Goal: Transaction & Acquisition: Book appointment/travel/reservation

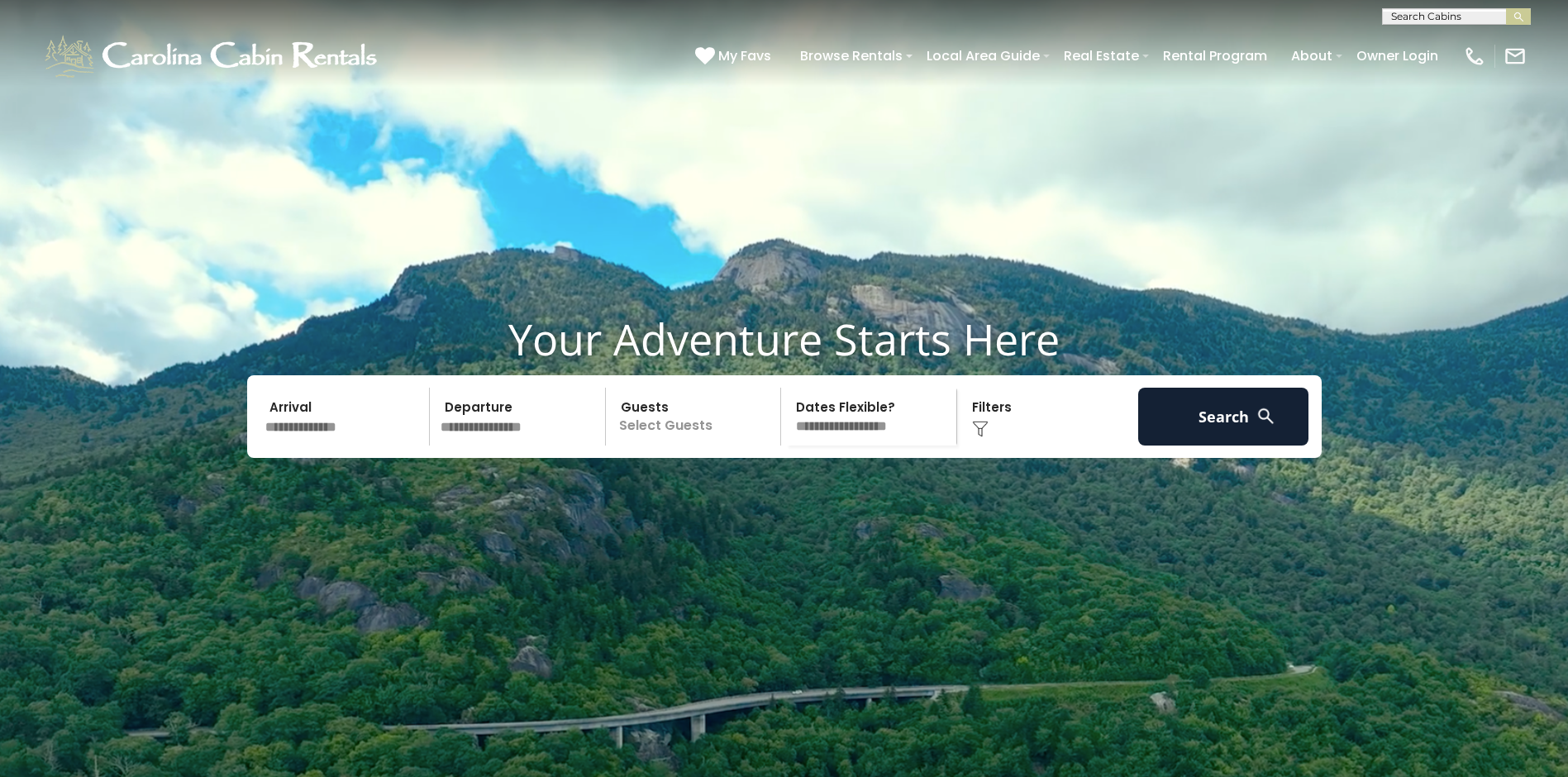
click at [673, 446] on p "Select Guests" at bounding box center [695, 417] width 170 height 58
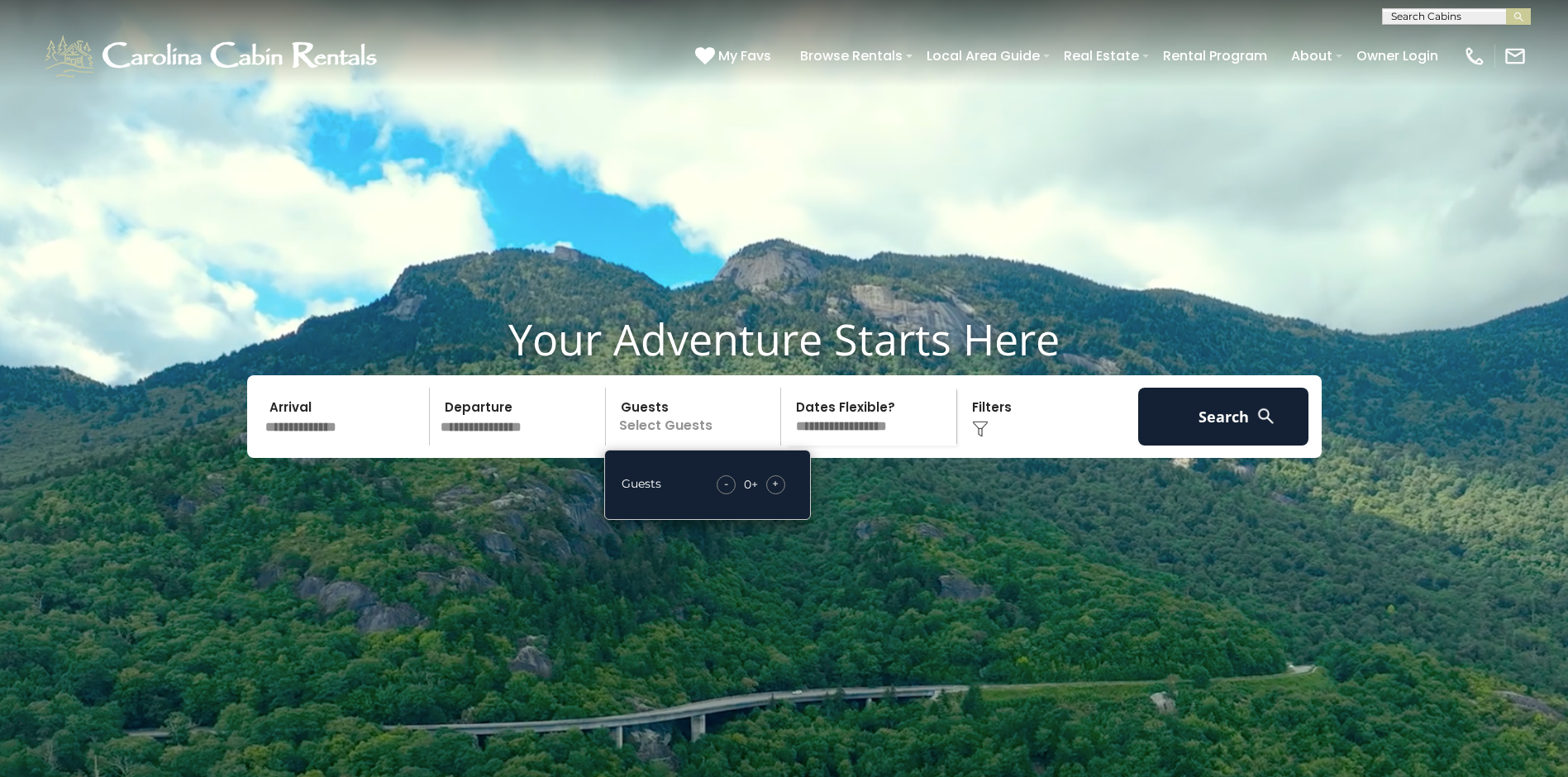
click at [772, 491] on span "+" at bounding box center [776, 484] width 7 height 17
click at [388, 586] on video at bounding box center [784, 392] width 1568 height 784
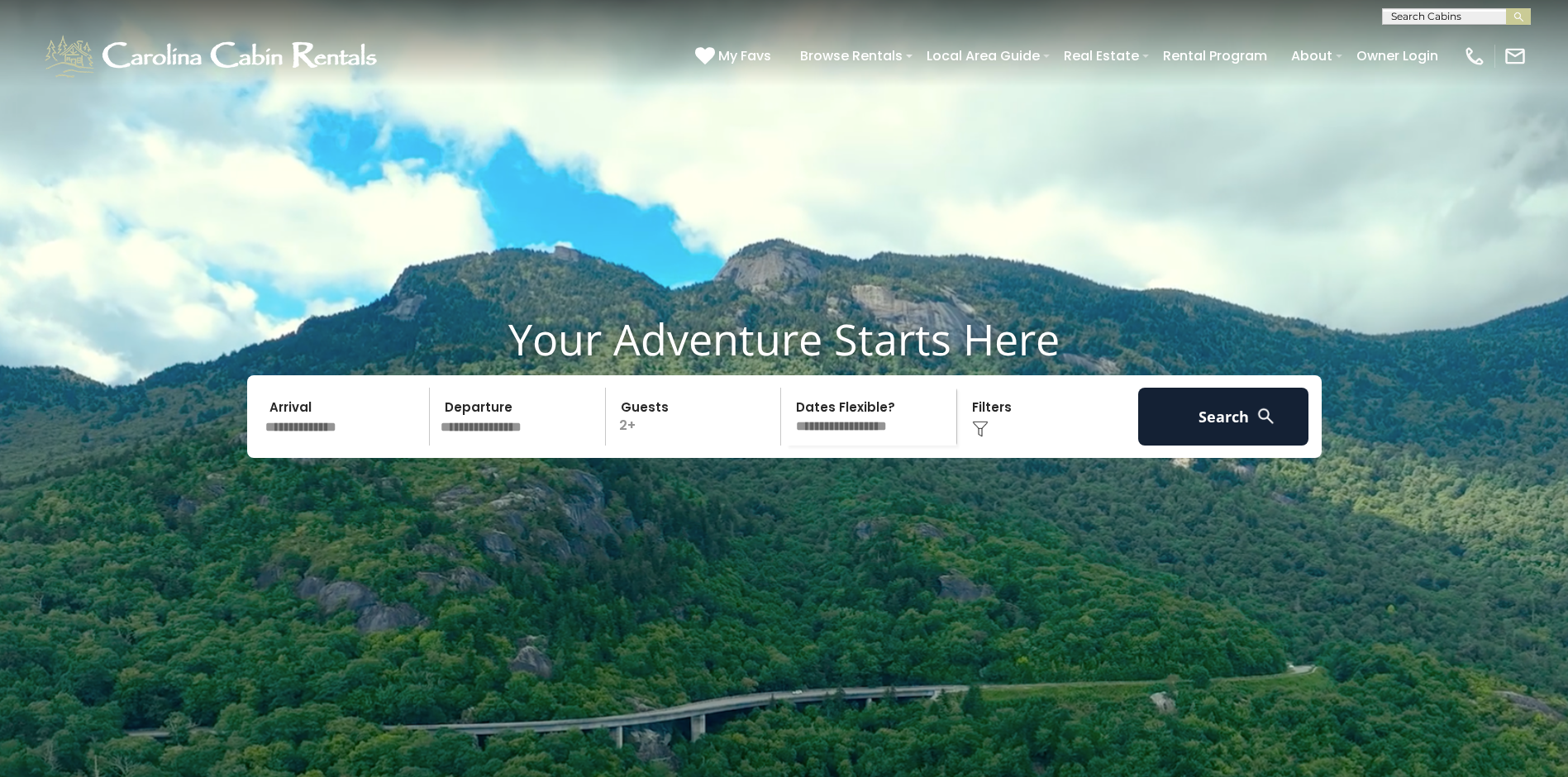
click at [326, 446] on input "text" at bounding box center [345, 417] width 171 height 58
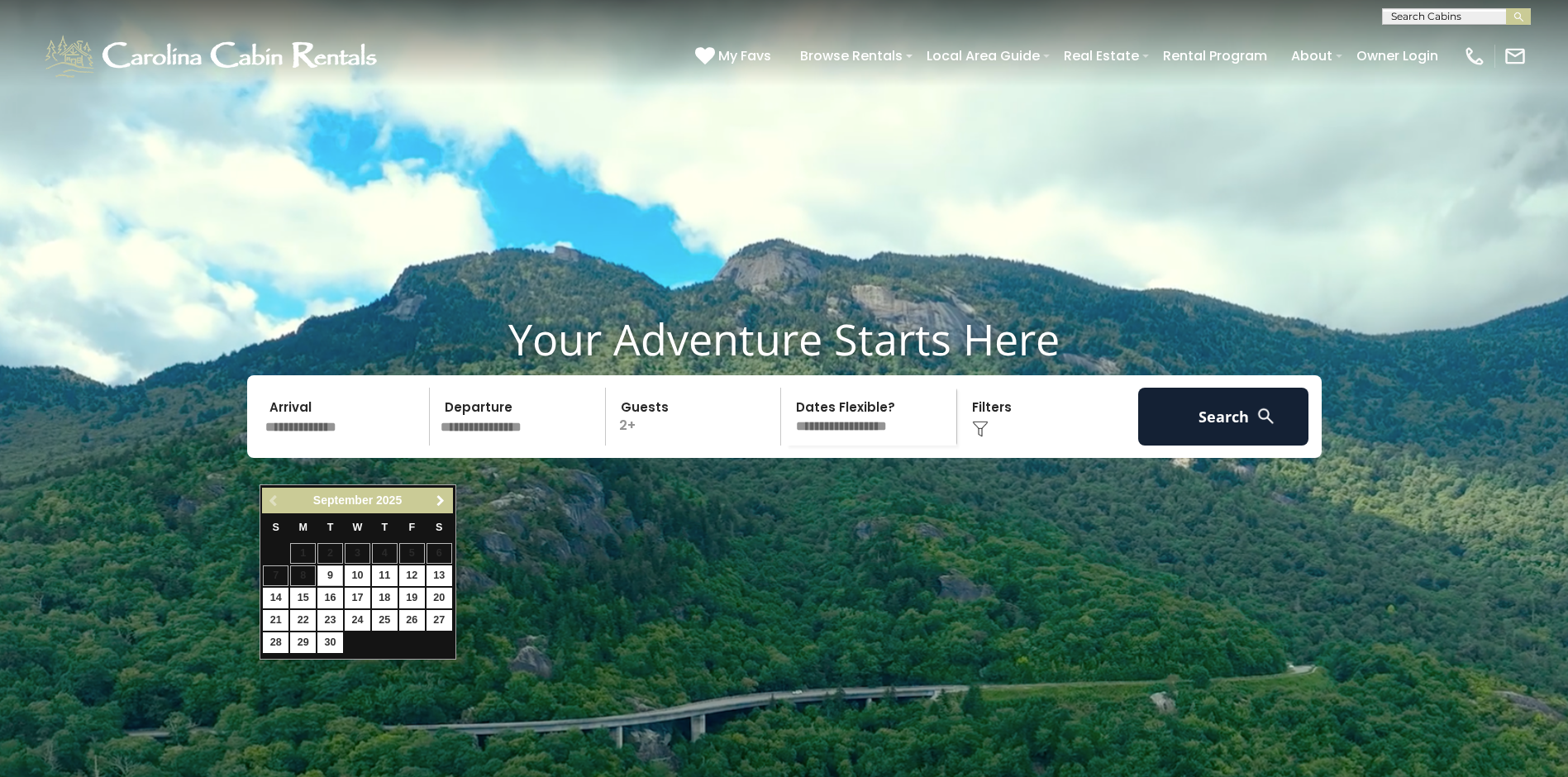
click at [438, 499] on span "Next" at bounding box center [441, 500] width 13 height 13
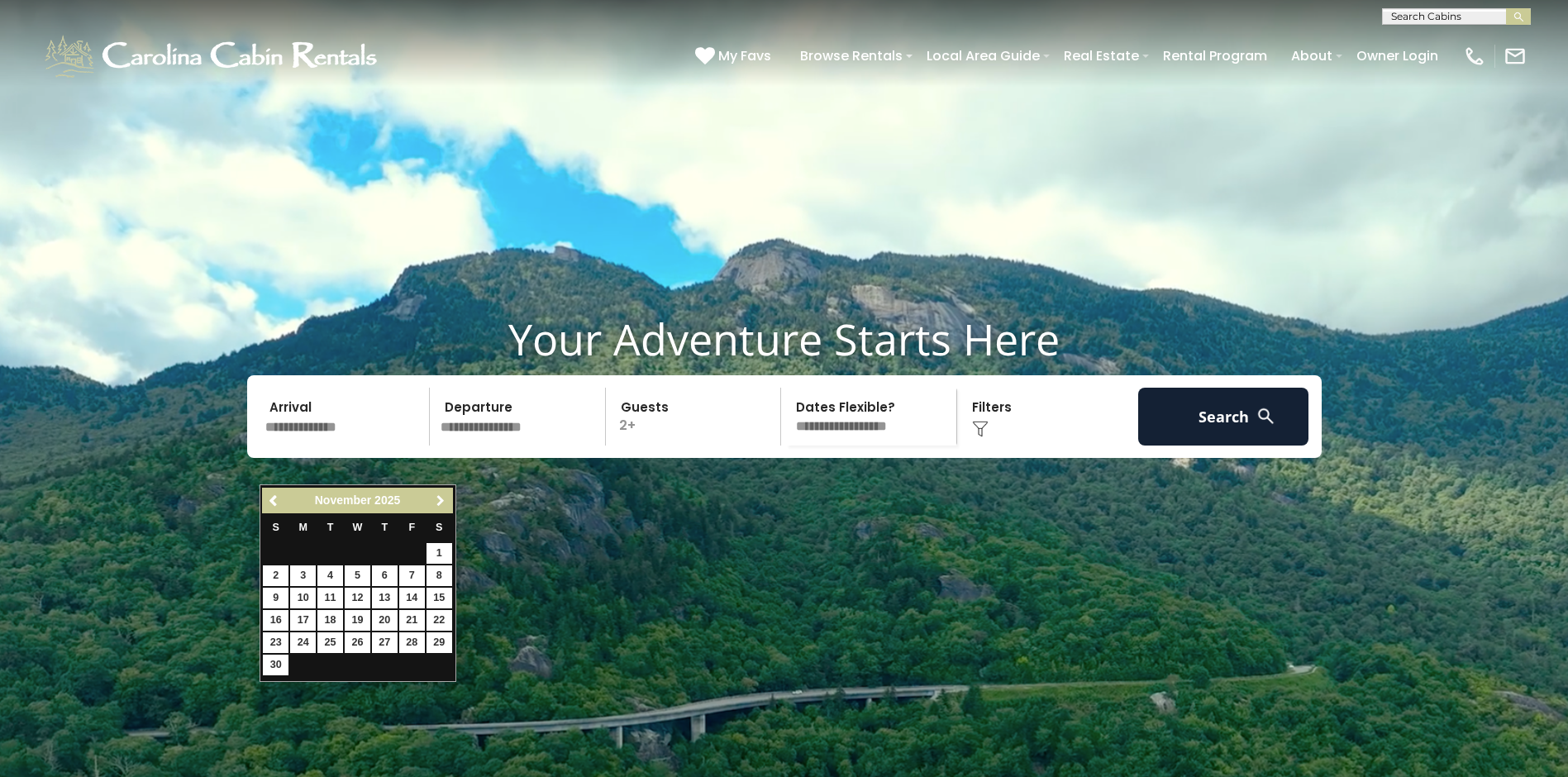
click at [438, 499] on span "Next" at bounding box center [441, 500] width 13 height 13
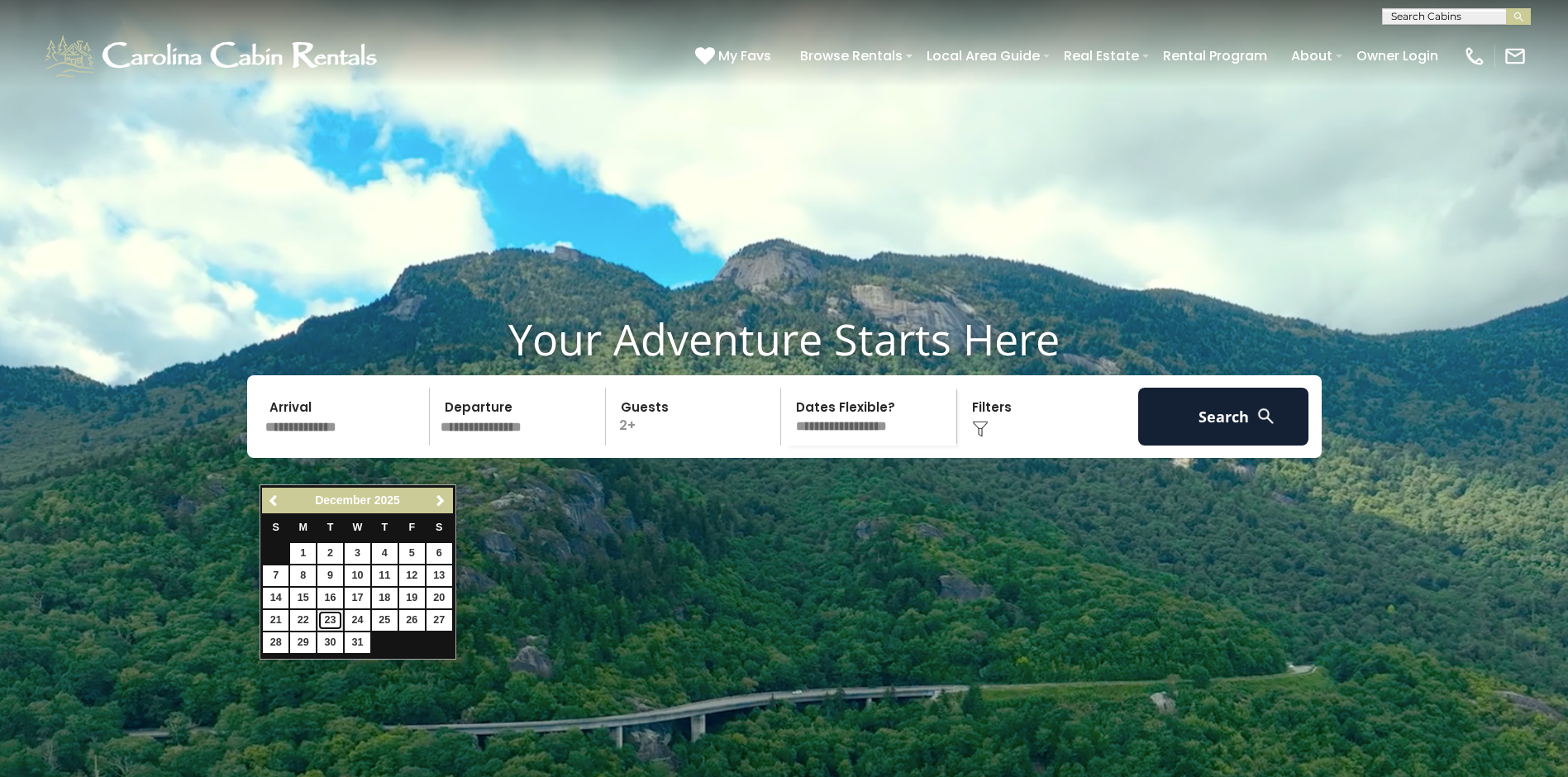
click at [327, 616] on link "23" at bounding box center [330, 620] width 26 height 21
type input "********"
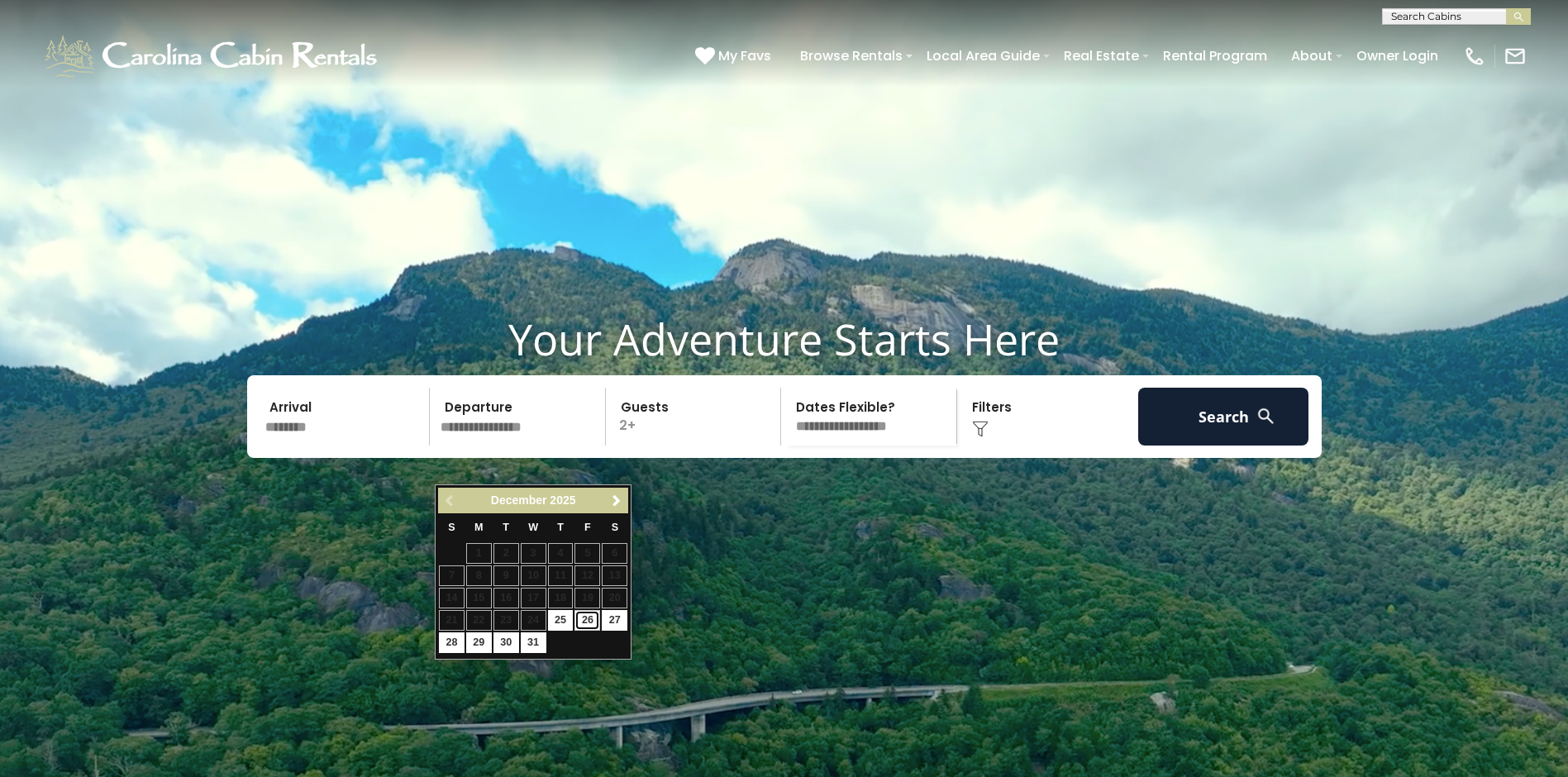
click at [589, 618] on link "26" at bounding box center [587, 620] width 26 height 21
type input "********"
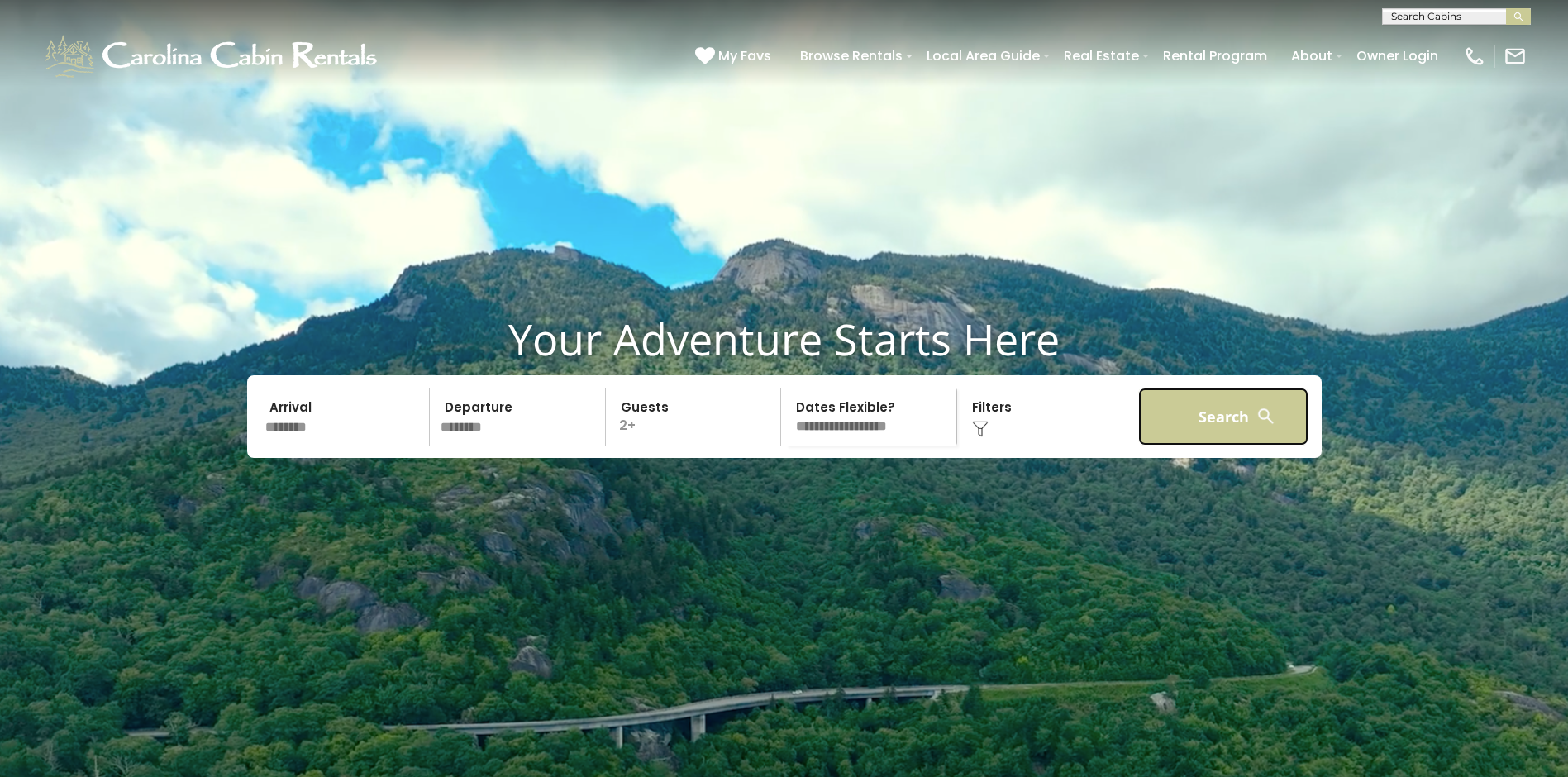
click at [1233, 446] on button "Search" at bounding box center [1224, 417] width 171 height 58
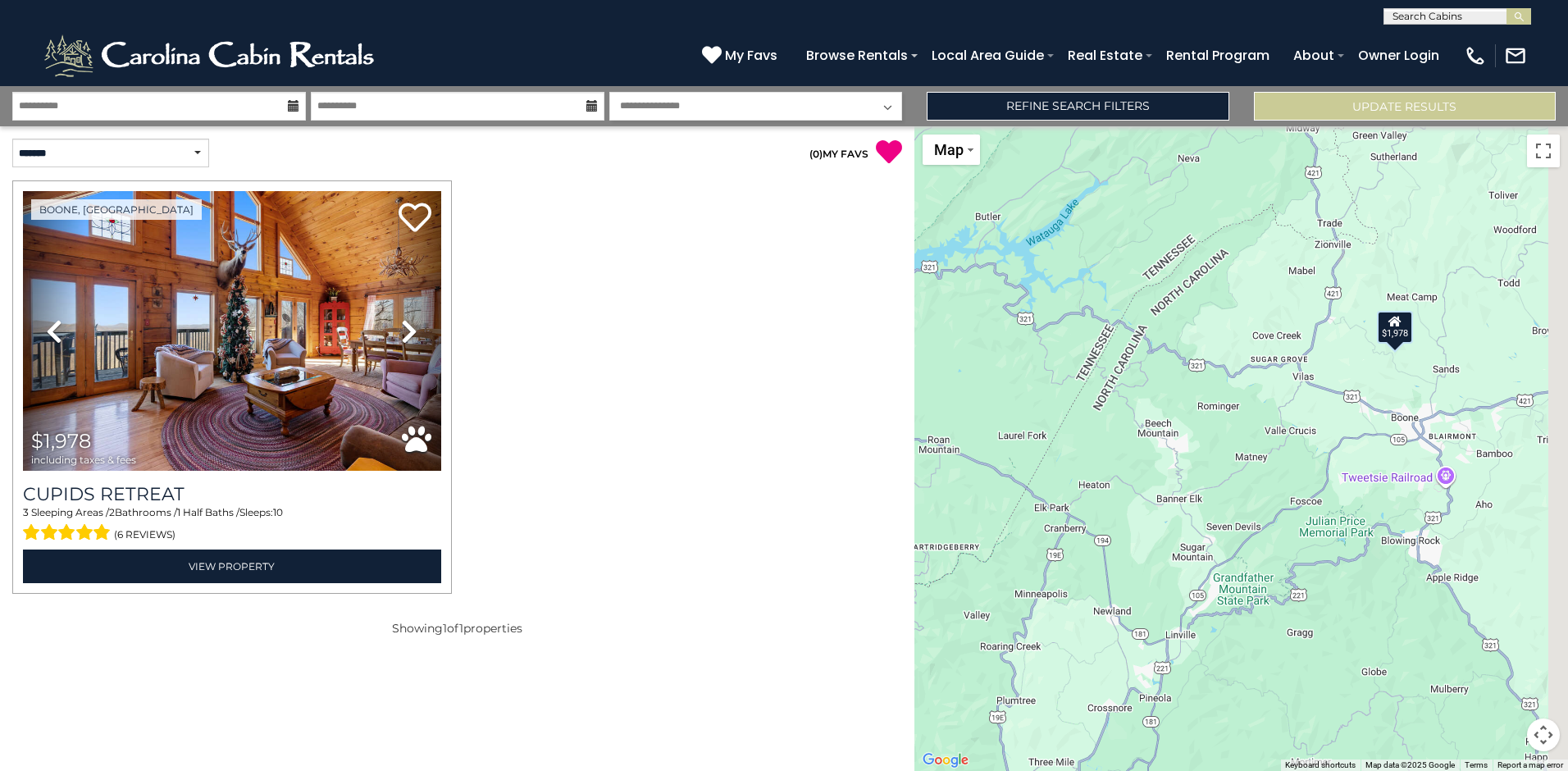
drag, startPoint x: 1512, startPoint y: 366, endPoint x: 1191, endPoint y: 426, distance: 326.6
click at [1193, 422] on div "$1,978" at bounding box center [1241, 449] width 654 height 644
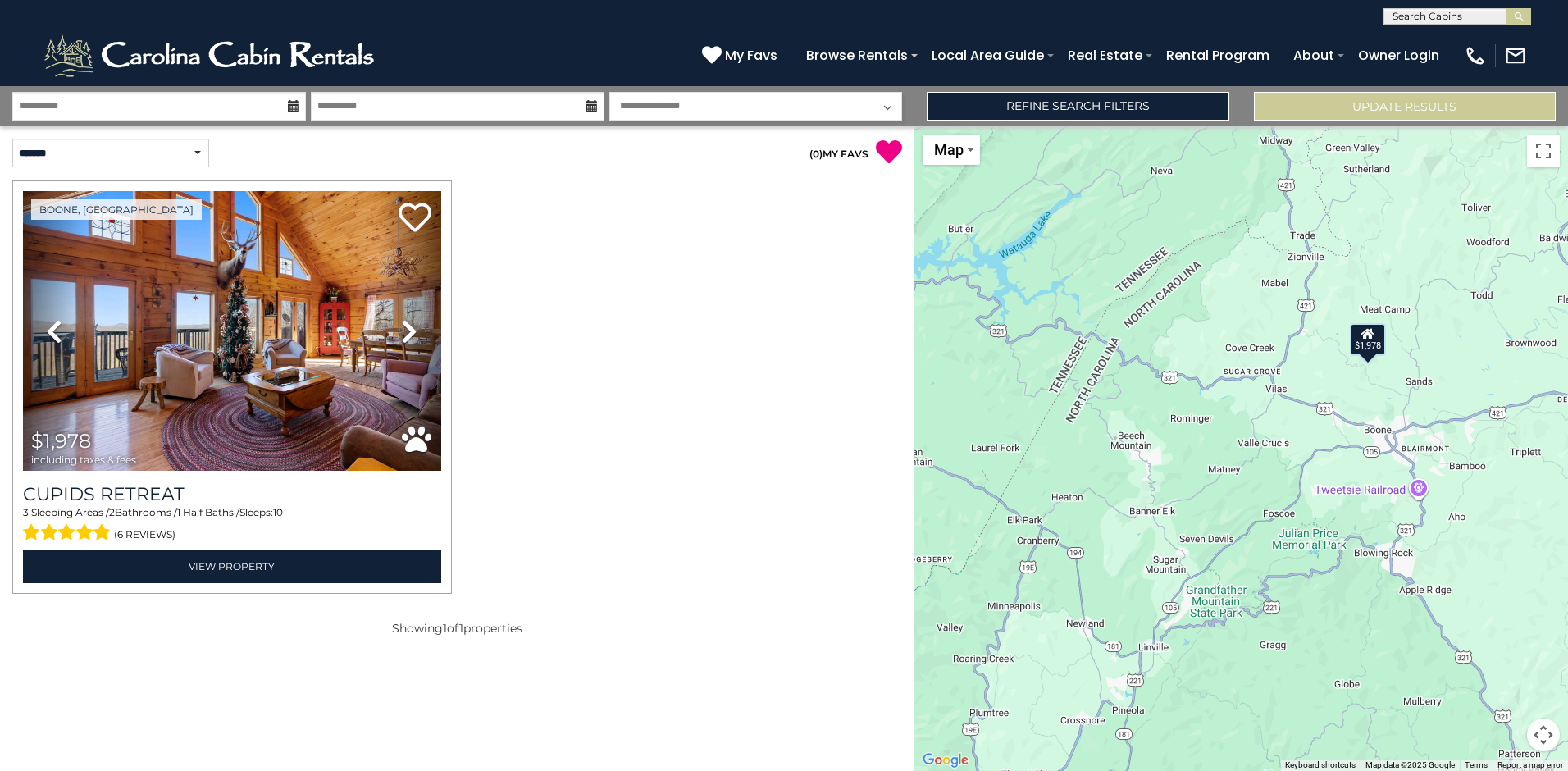
select select "*"
click at [1045, 104] on link "Refine Search Filters" at bounding box center [1077, 106] width 302 height 29
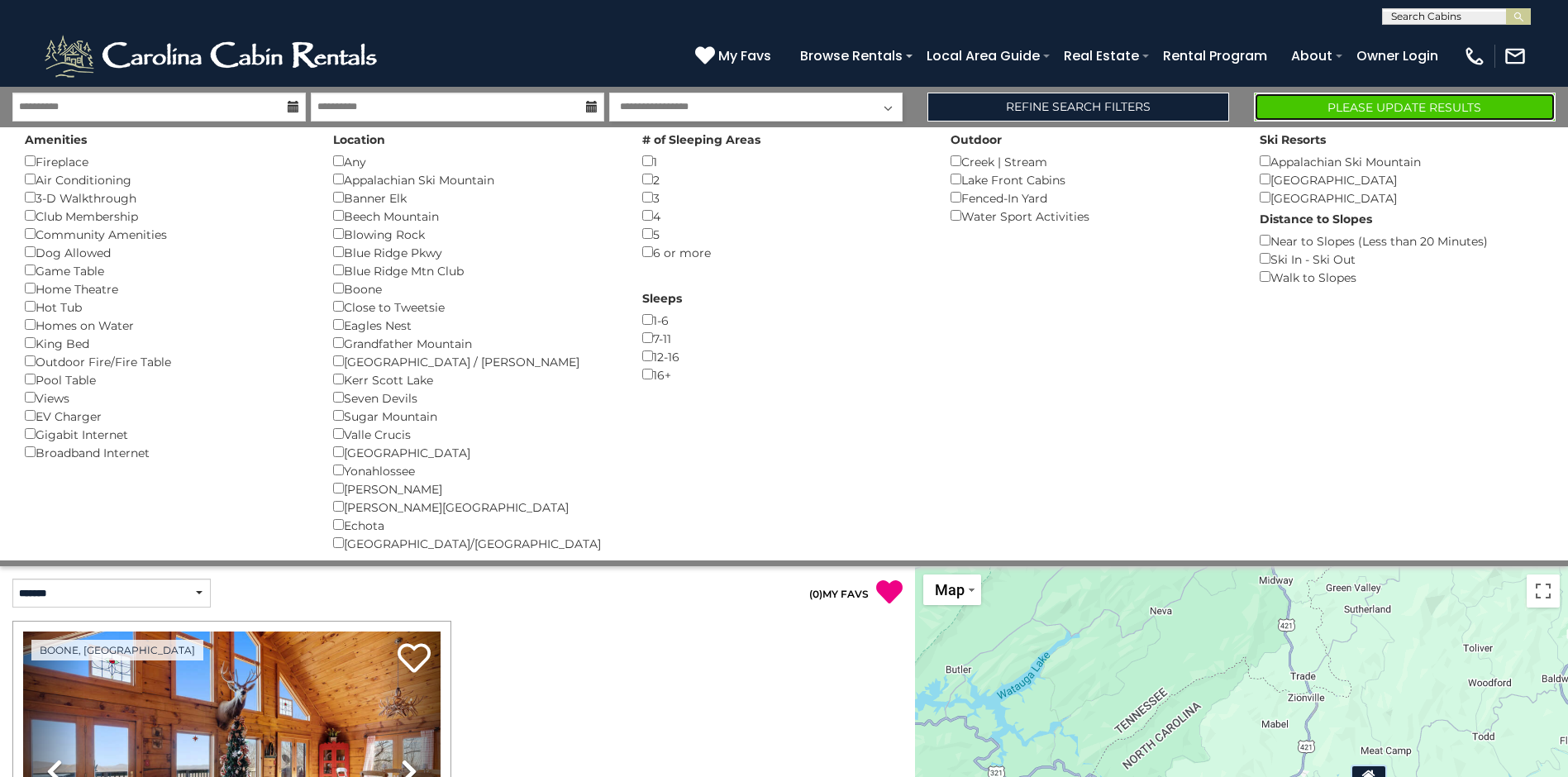
click at [1343, 105] on button "Please Update Results" at bounding box center [1405, 107] width 302 height 29
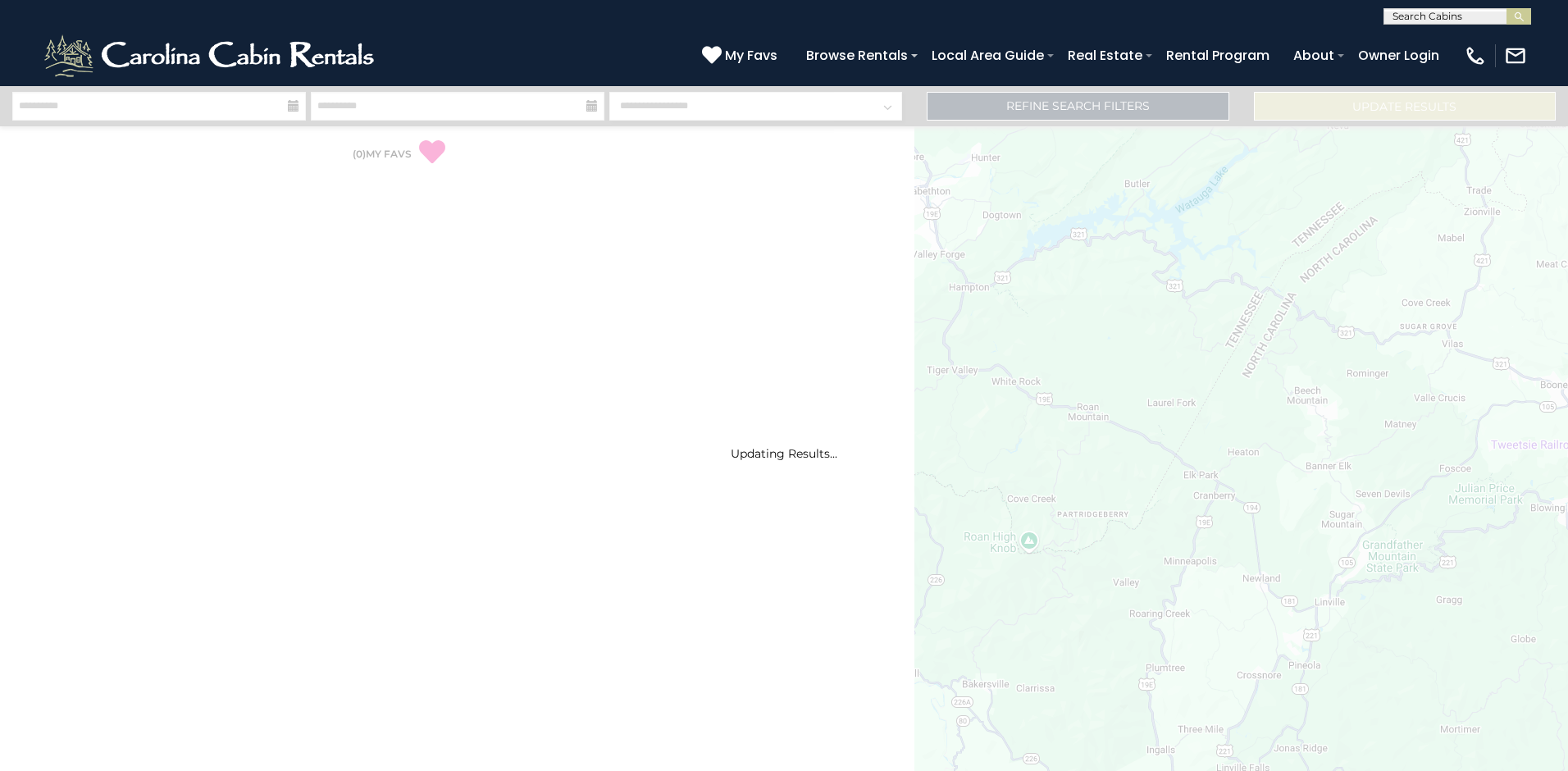
select select "*"
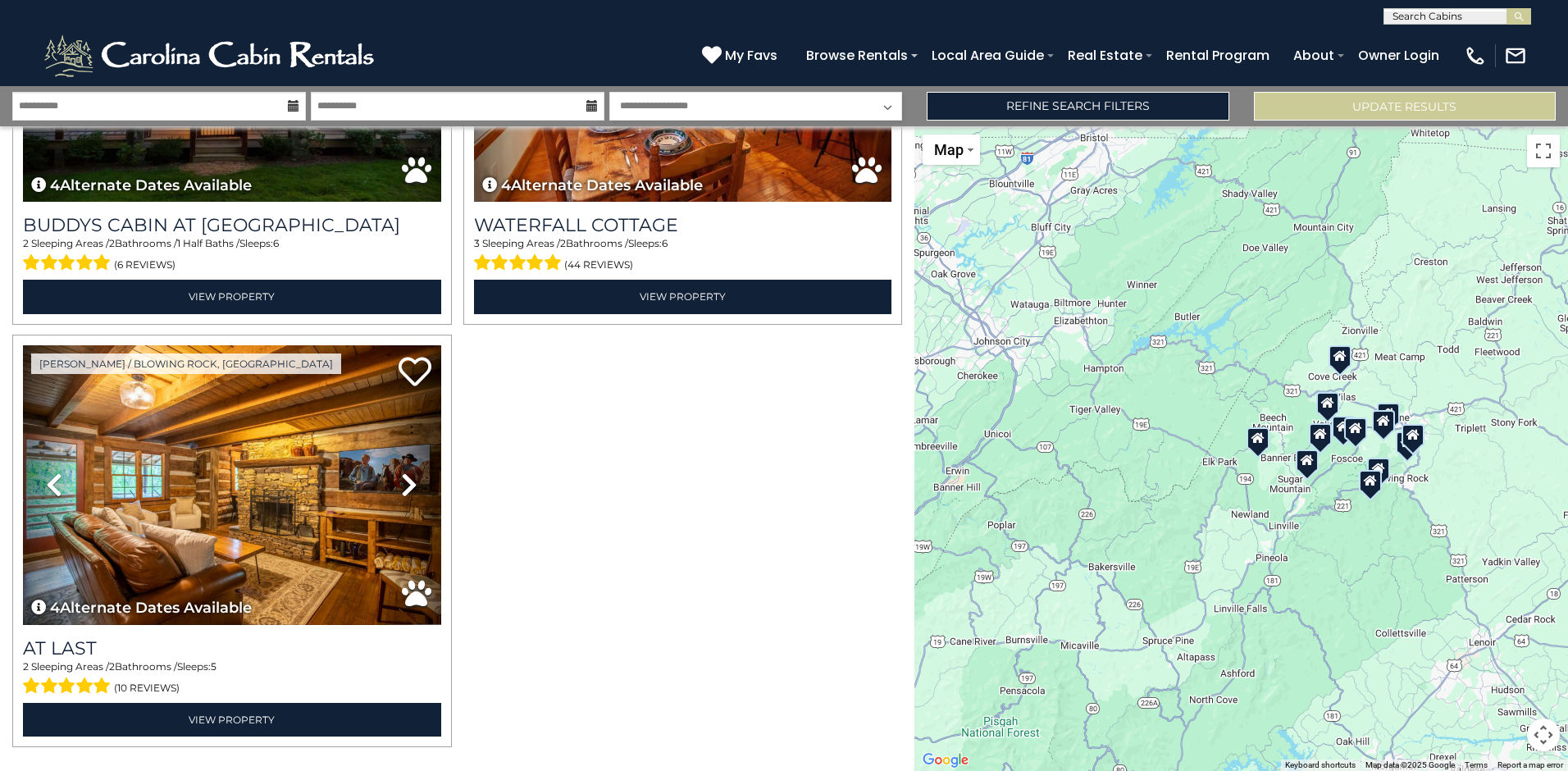
scroll to position [2388, 0]
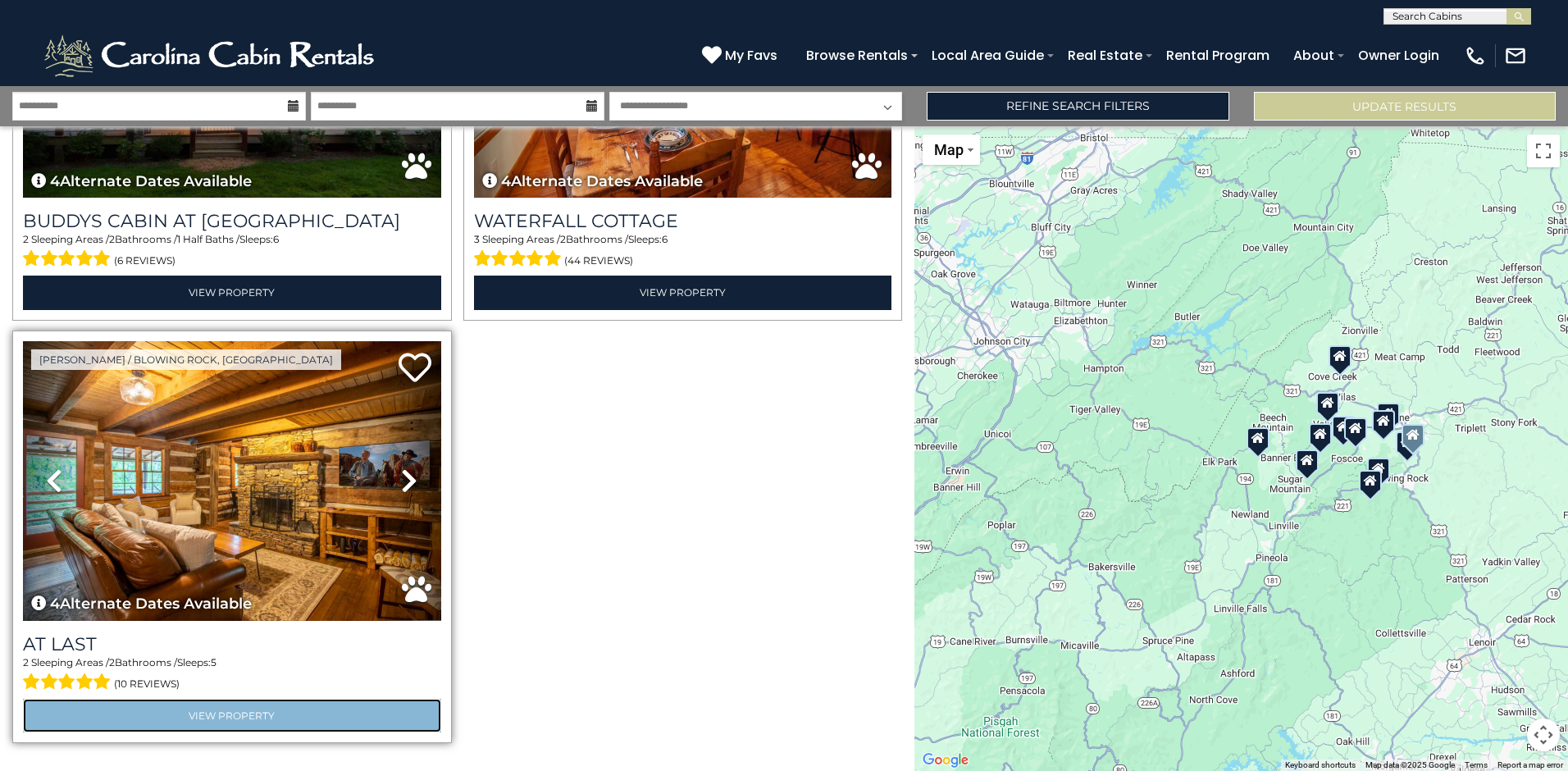
click at [227, 699] on link "View Property" at bounding box center [232, 715] width 419 height 34
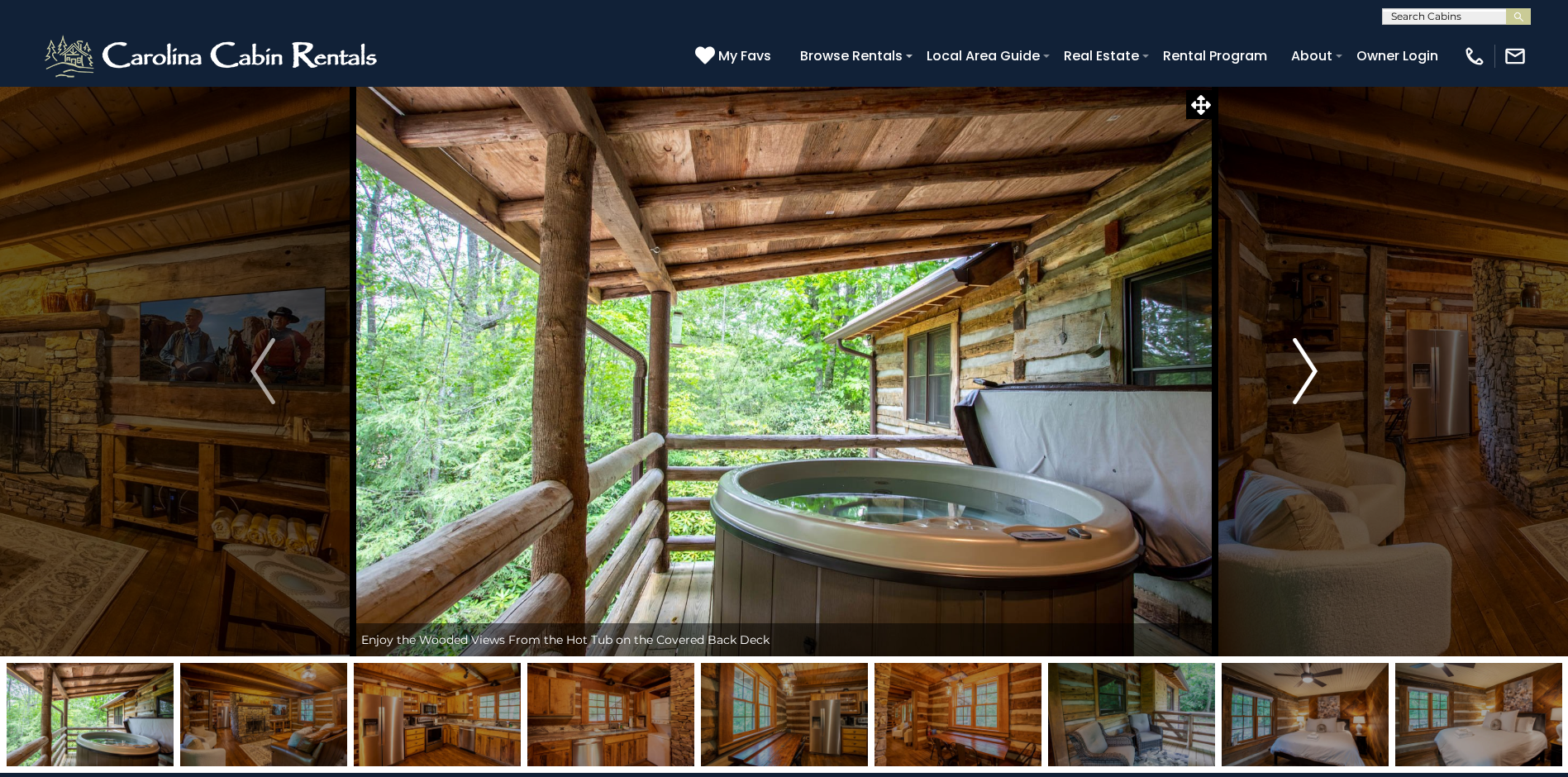
click at [1309, 369] on img "Next" at bounding box center [1305, 371] width 25 height 66
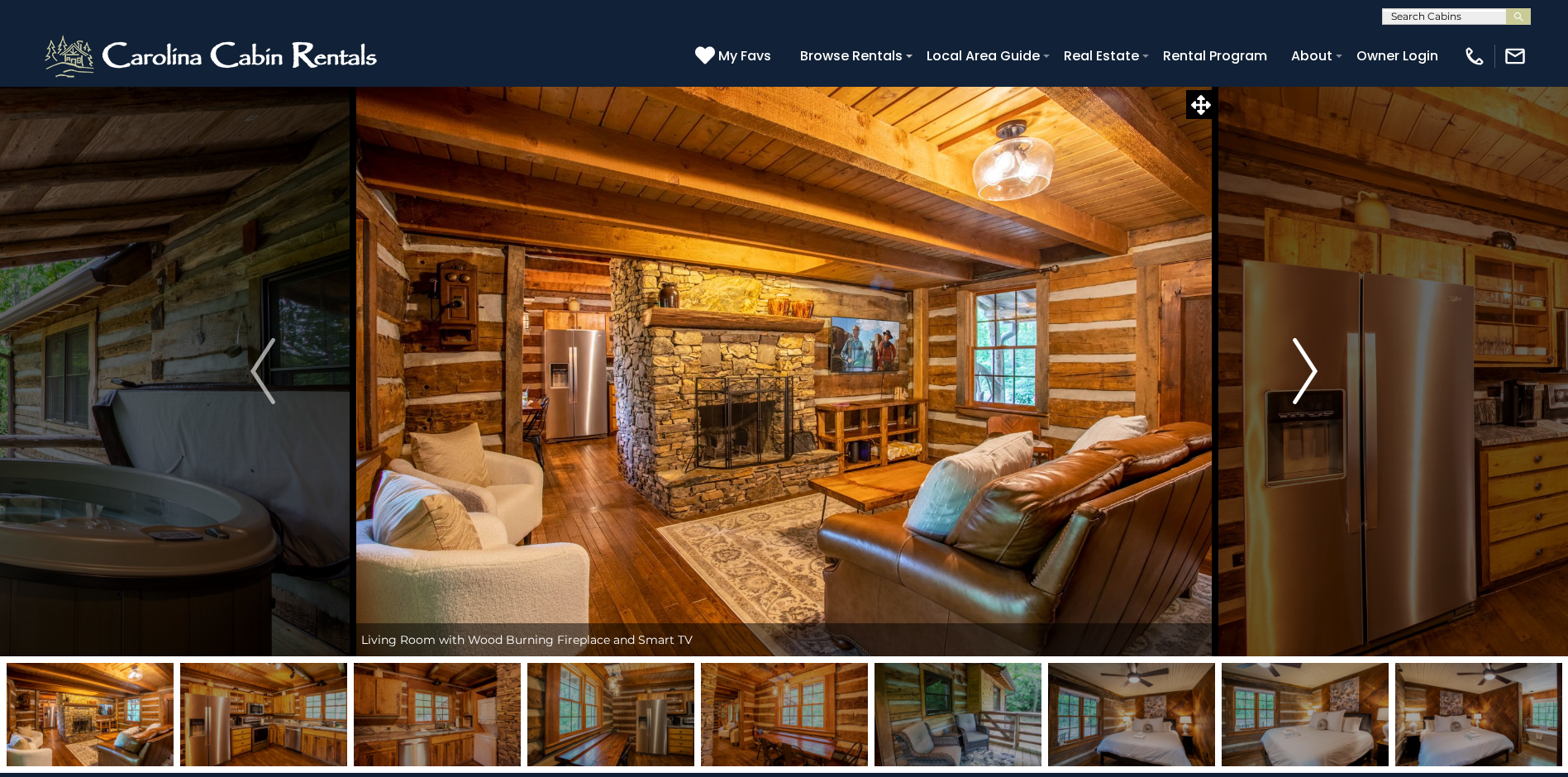
click at [1309, 369] on img "Next" at bounding box center [1305, 371] width 25 height 66
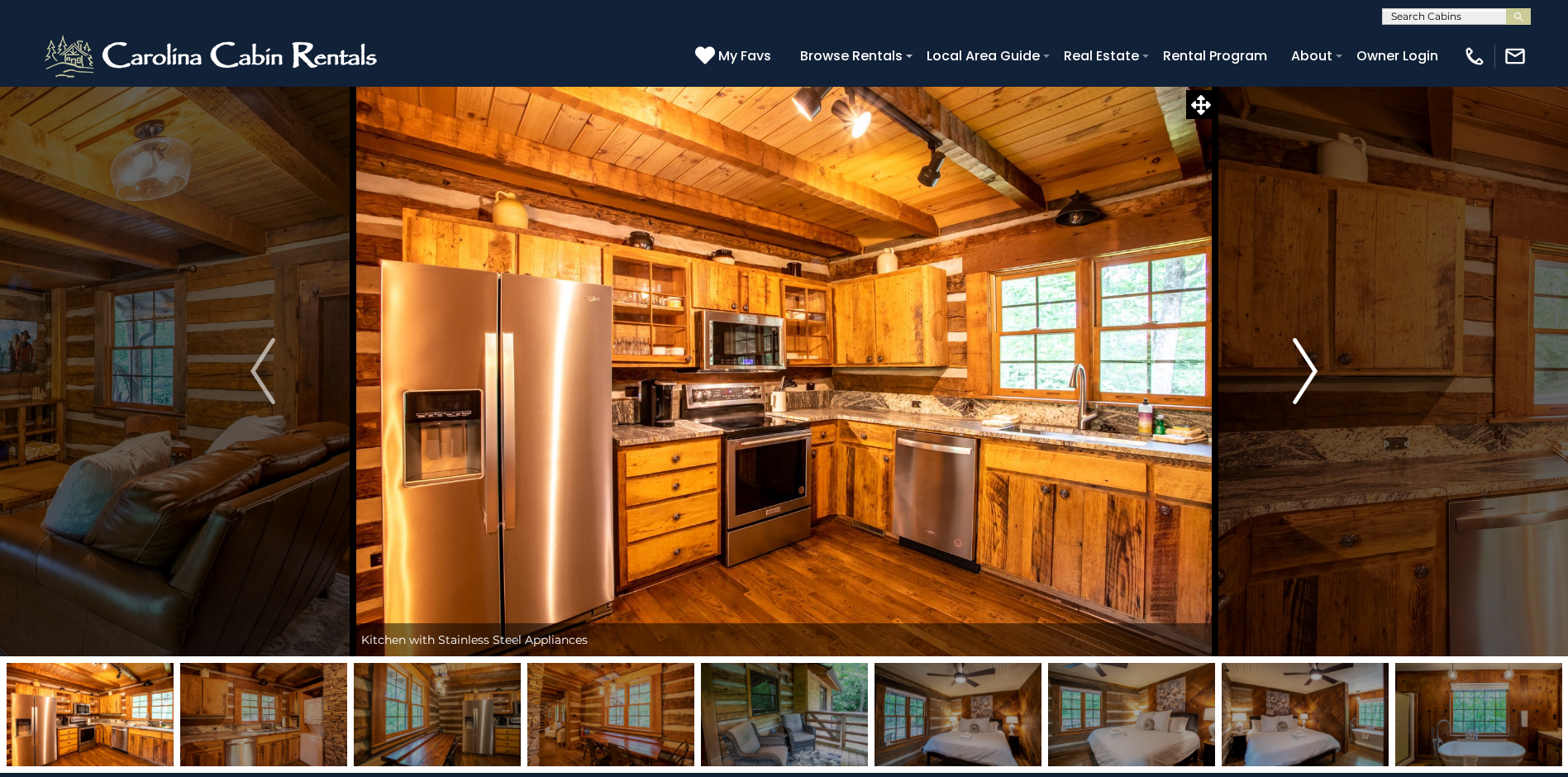
click at [1309, 369] on img "Next" at bounding box center [1305, 371] width 25 height 66
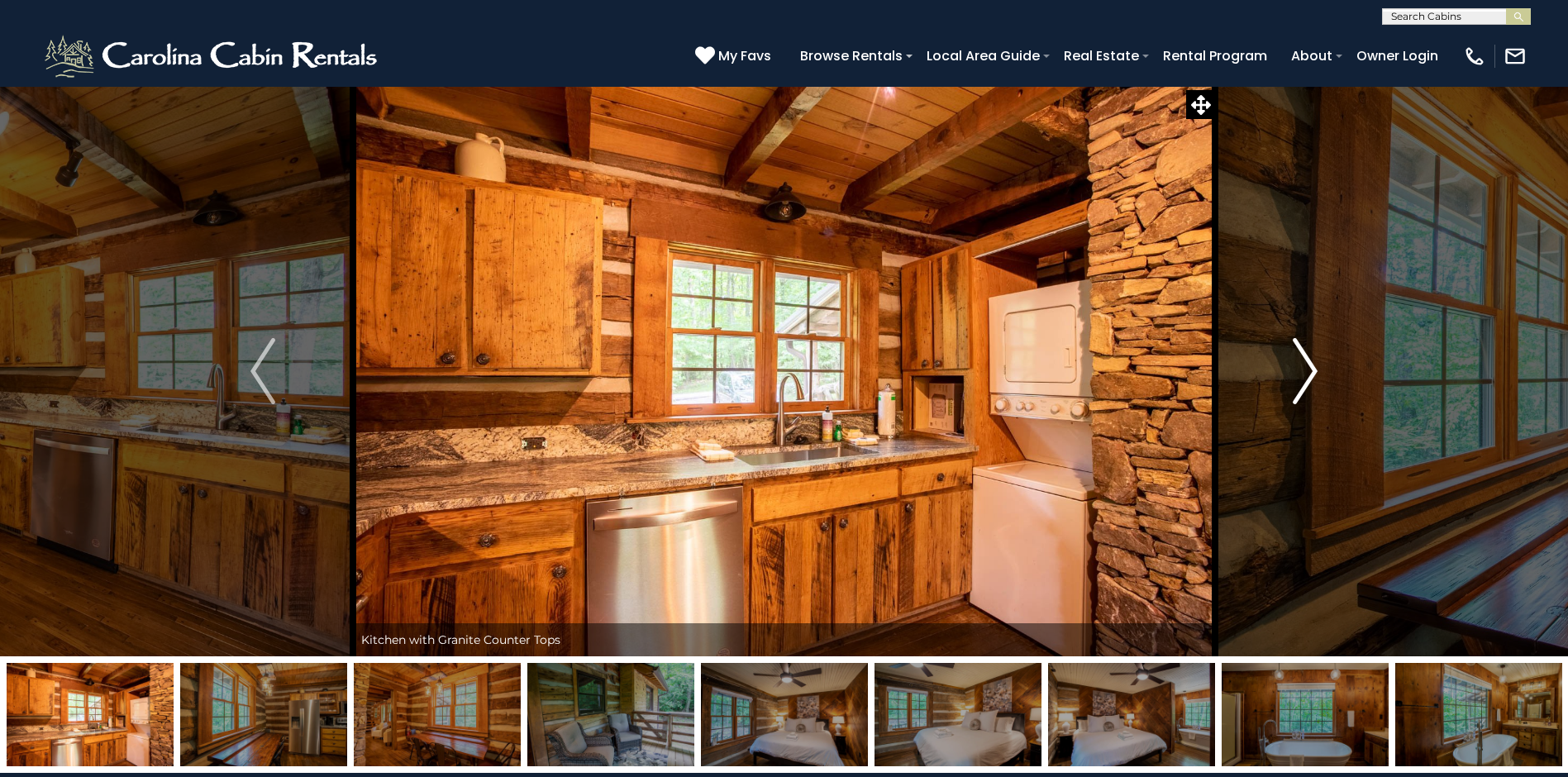
click at [1309, 369] on img "Next" at bounding box center [1305, 371] width 25 height 66
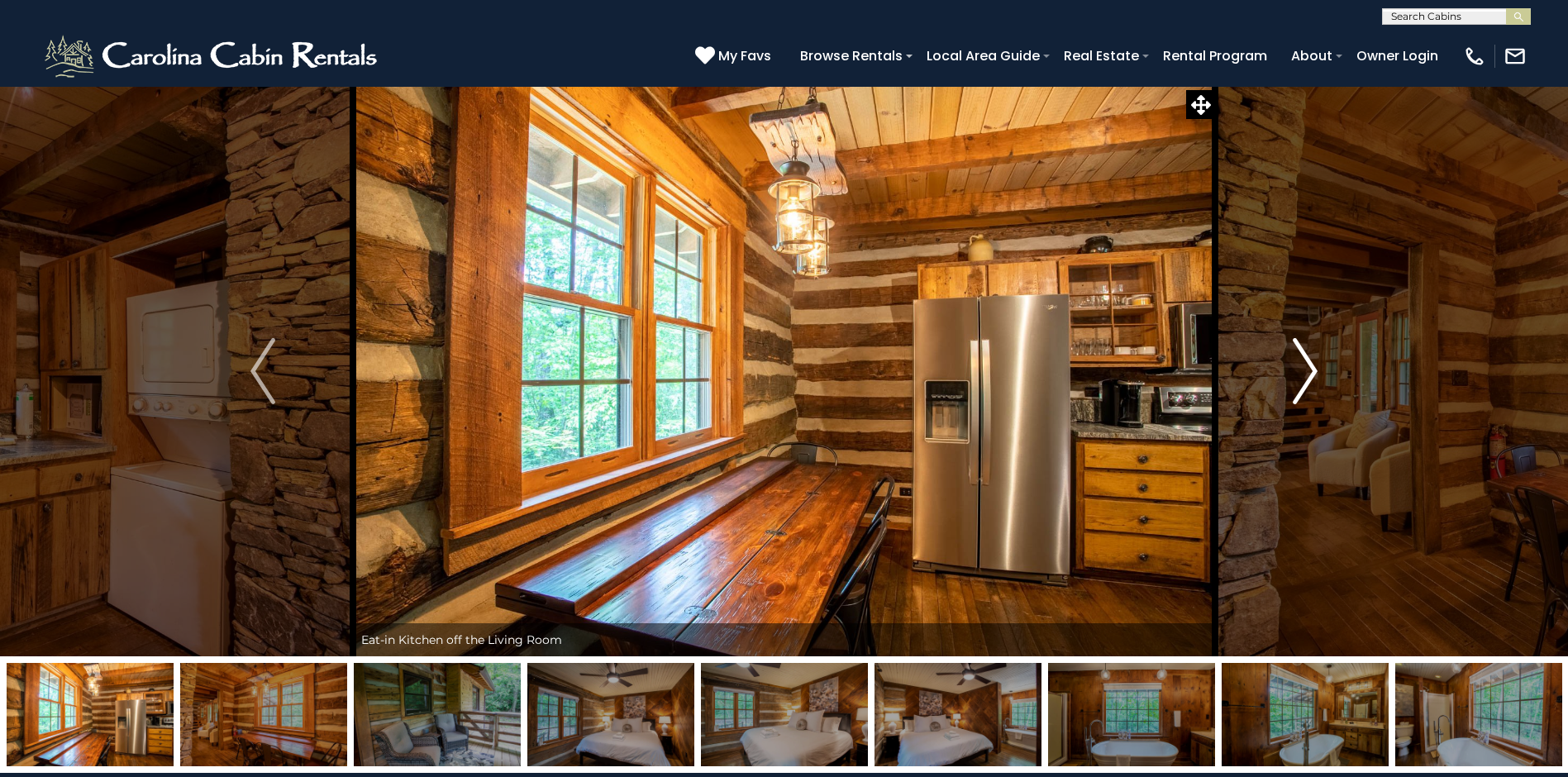
click at [1309, 369] on img "Next" at bounding box center [1305, 371] width 25 height 66
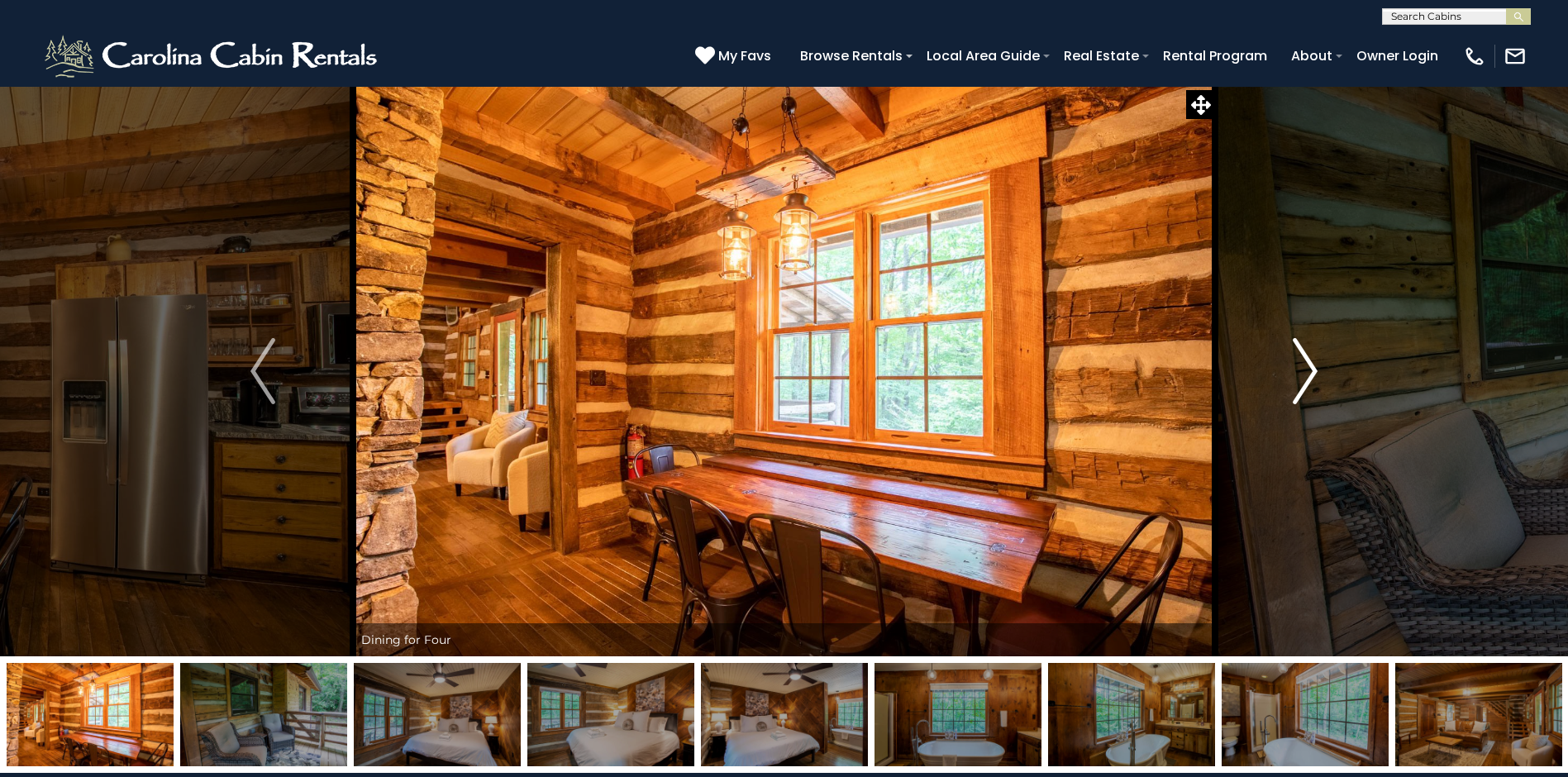
click at [1309, 369] on img "Next" at bounding box center [1305, 371] width 25 height 66
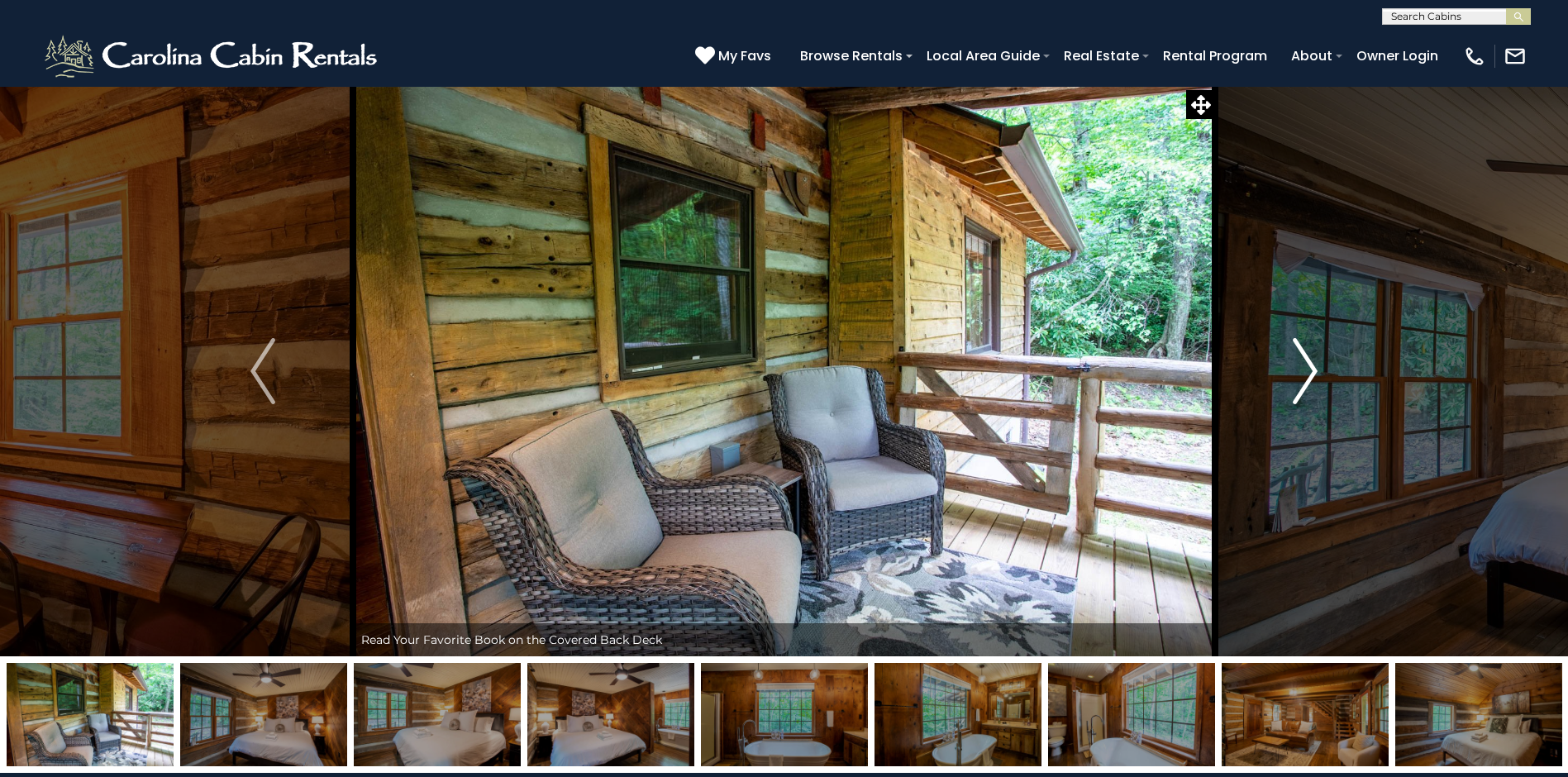
click at [1309, 369] on img "Next" at bounding box center [1305, 371] width 25 height 66
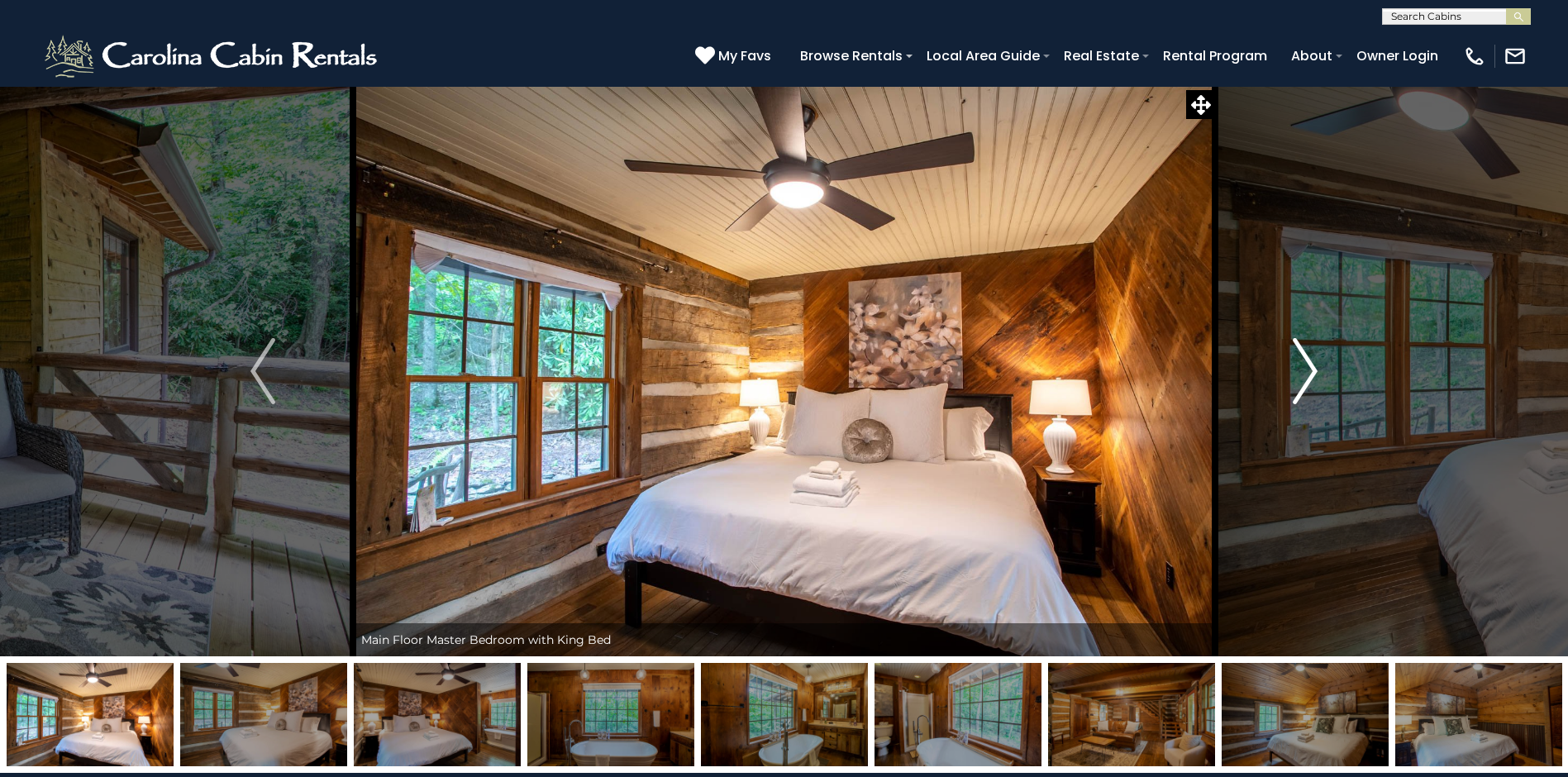
click at [1309, 369] on img "Next" at bounding box center [1305, 371] width 25 height 66
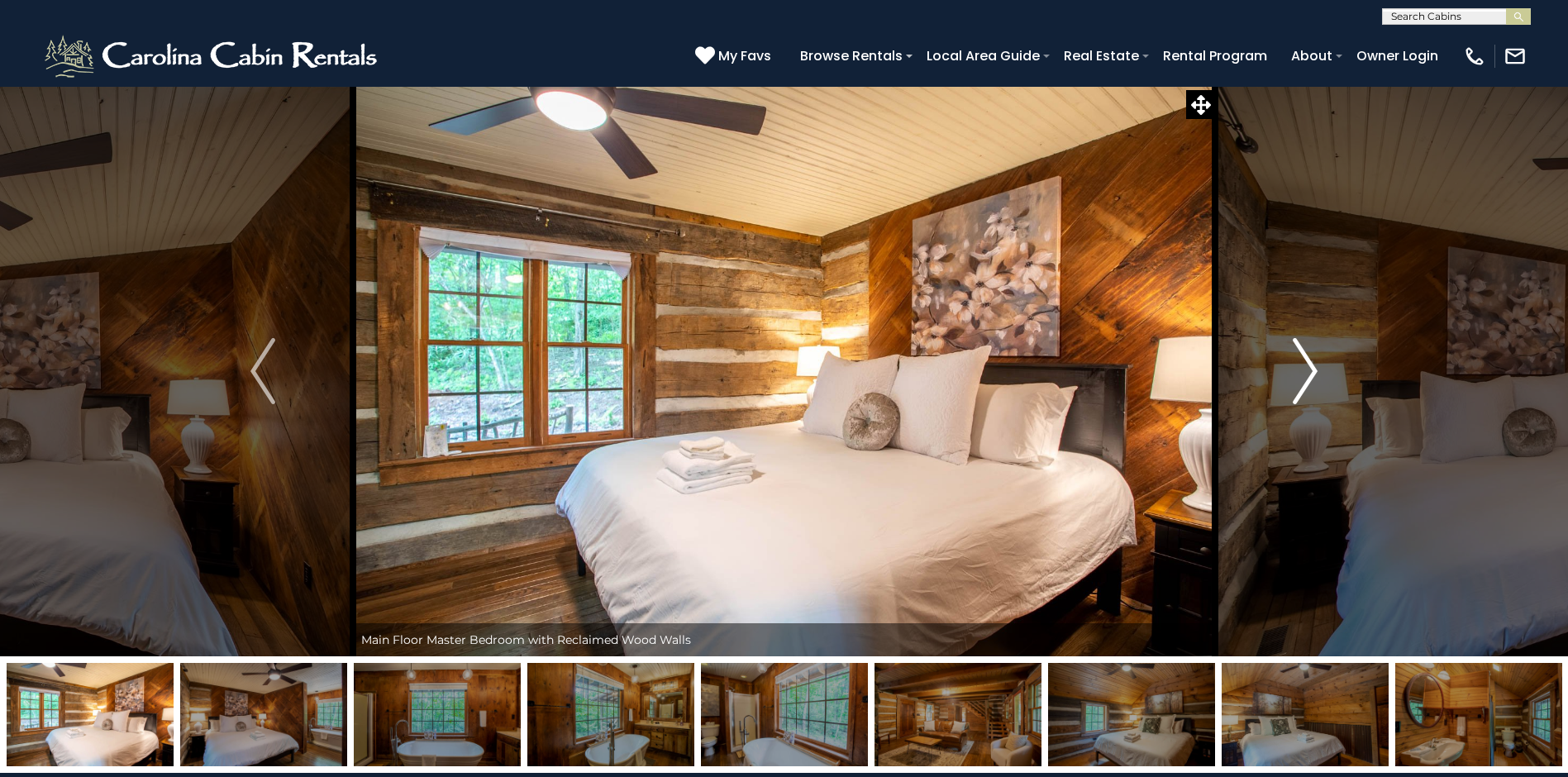
click at [1309, 369] on img "Next" at bounding box center [1305, 371] width 25 height 66
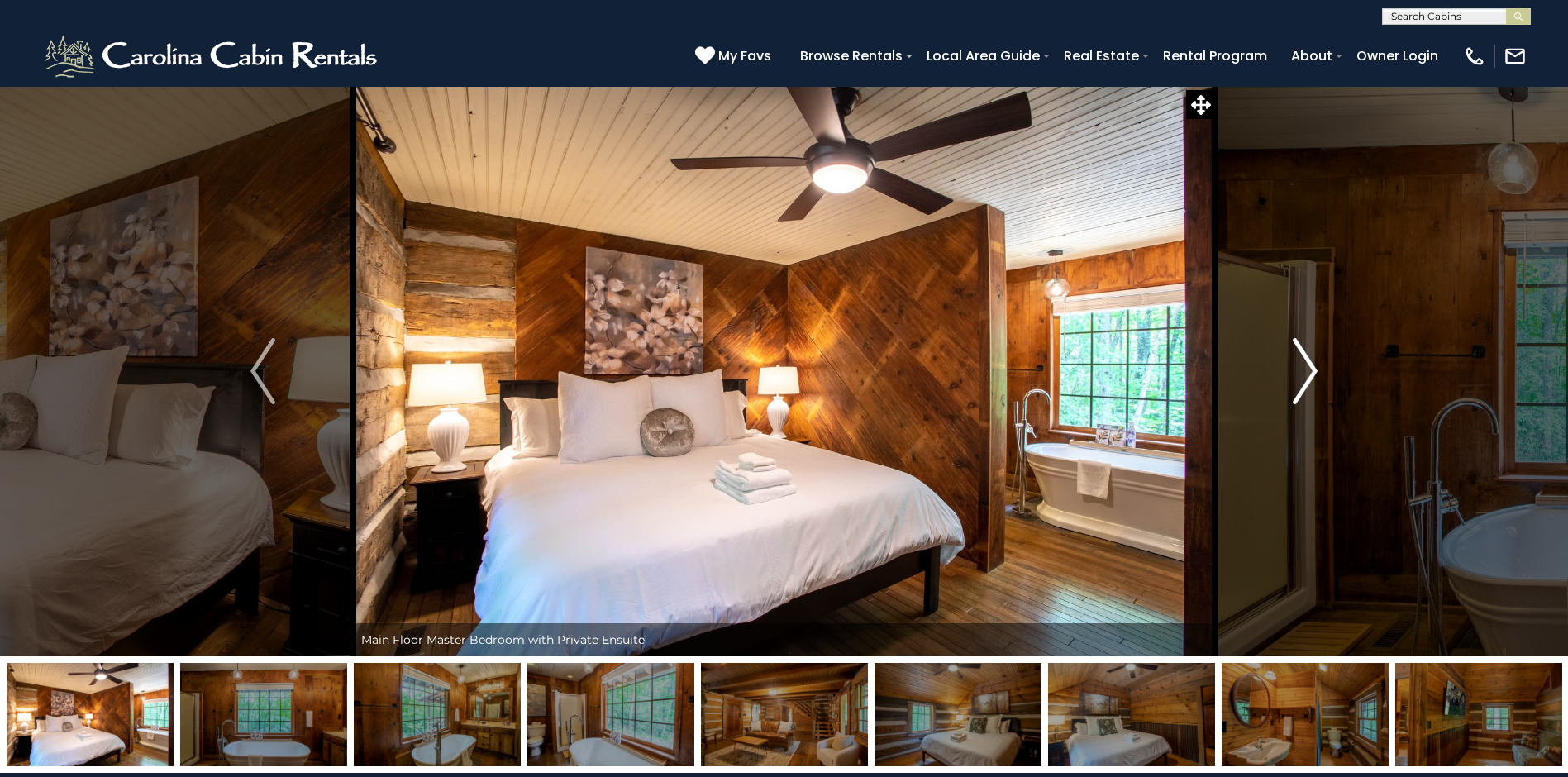
click at [1309, 369] on img "Next" at bounding box center [1305, 371] width 25 height 66
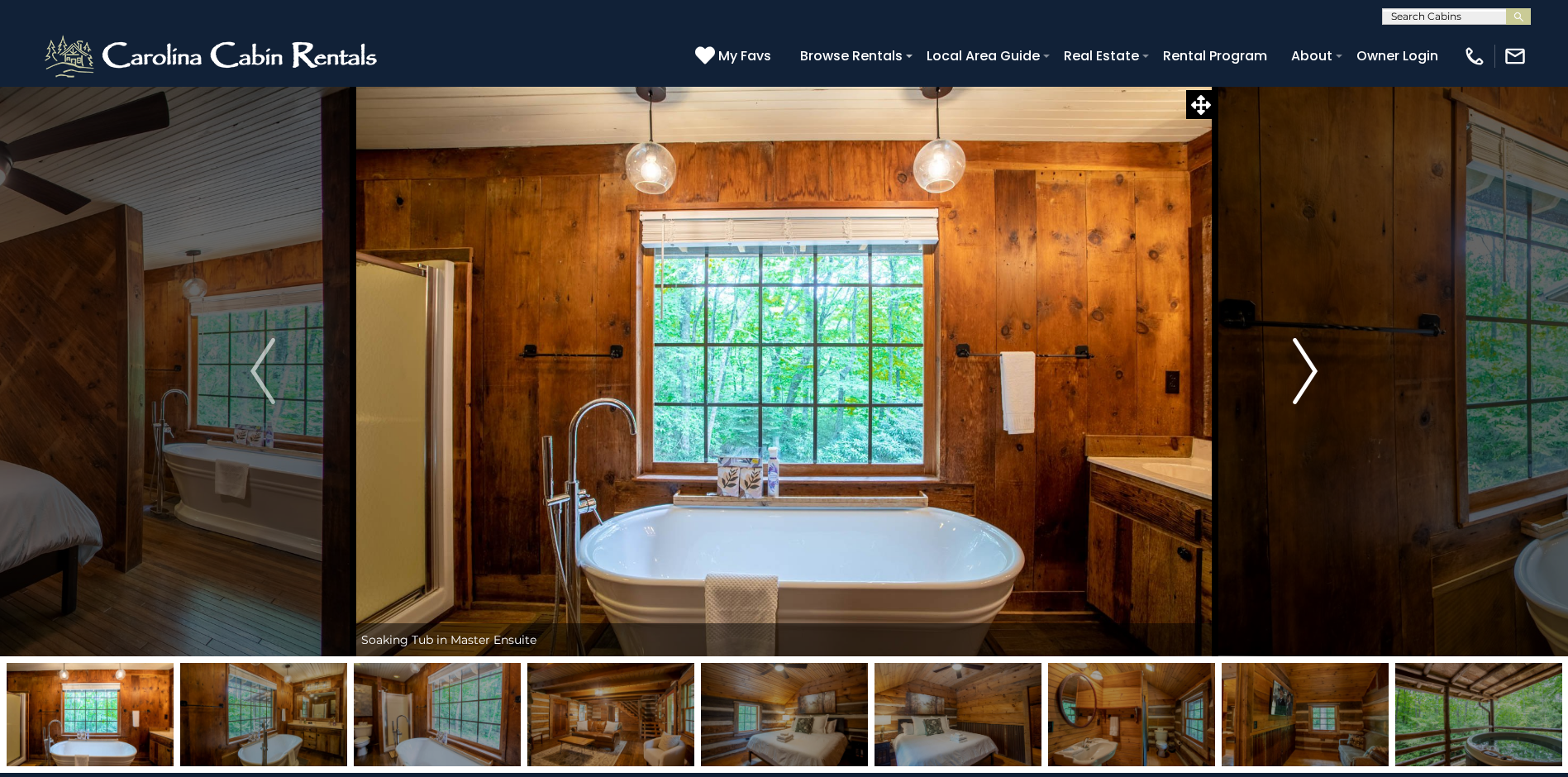
click at [1309, 369] on img "Next" at bounding box center [1305, 371] width 25 height 66
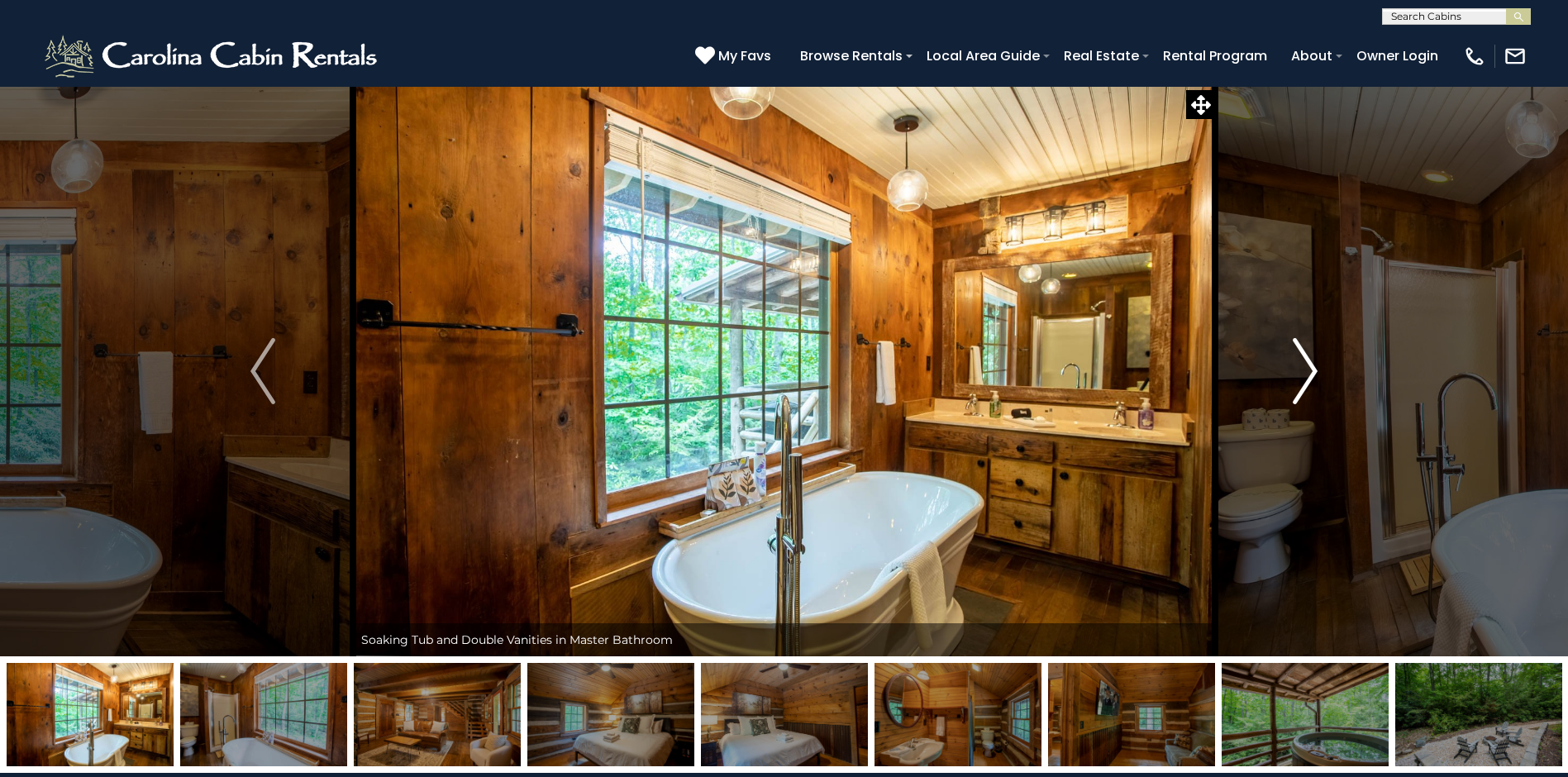
click at [1309, 369] on img "Next" at bounding box center [1305, 371] width 25 height 66
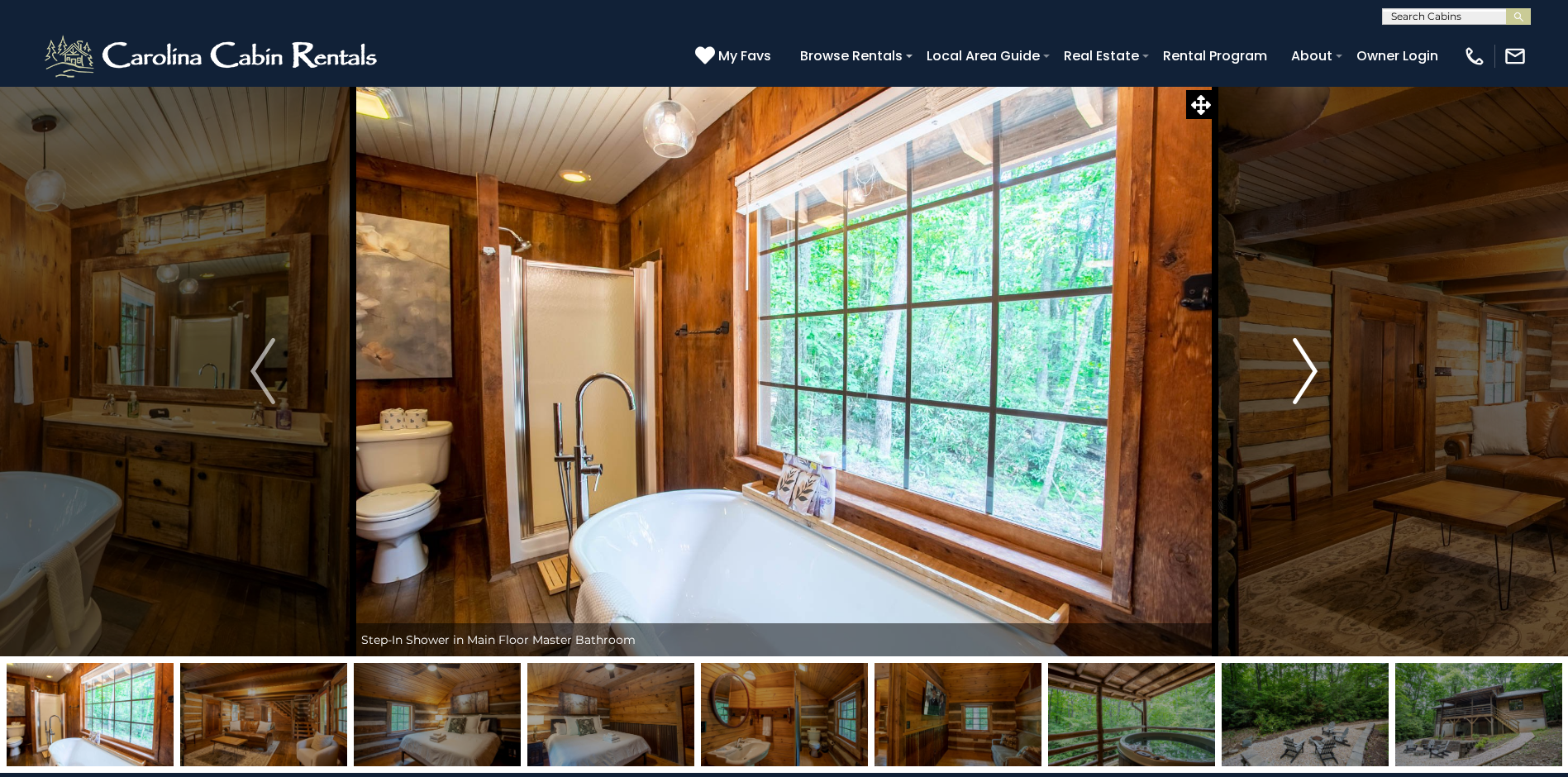
click at [1309, 369] on img "Next" at bounding box center [1305, 371] width 25 height 66
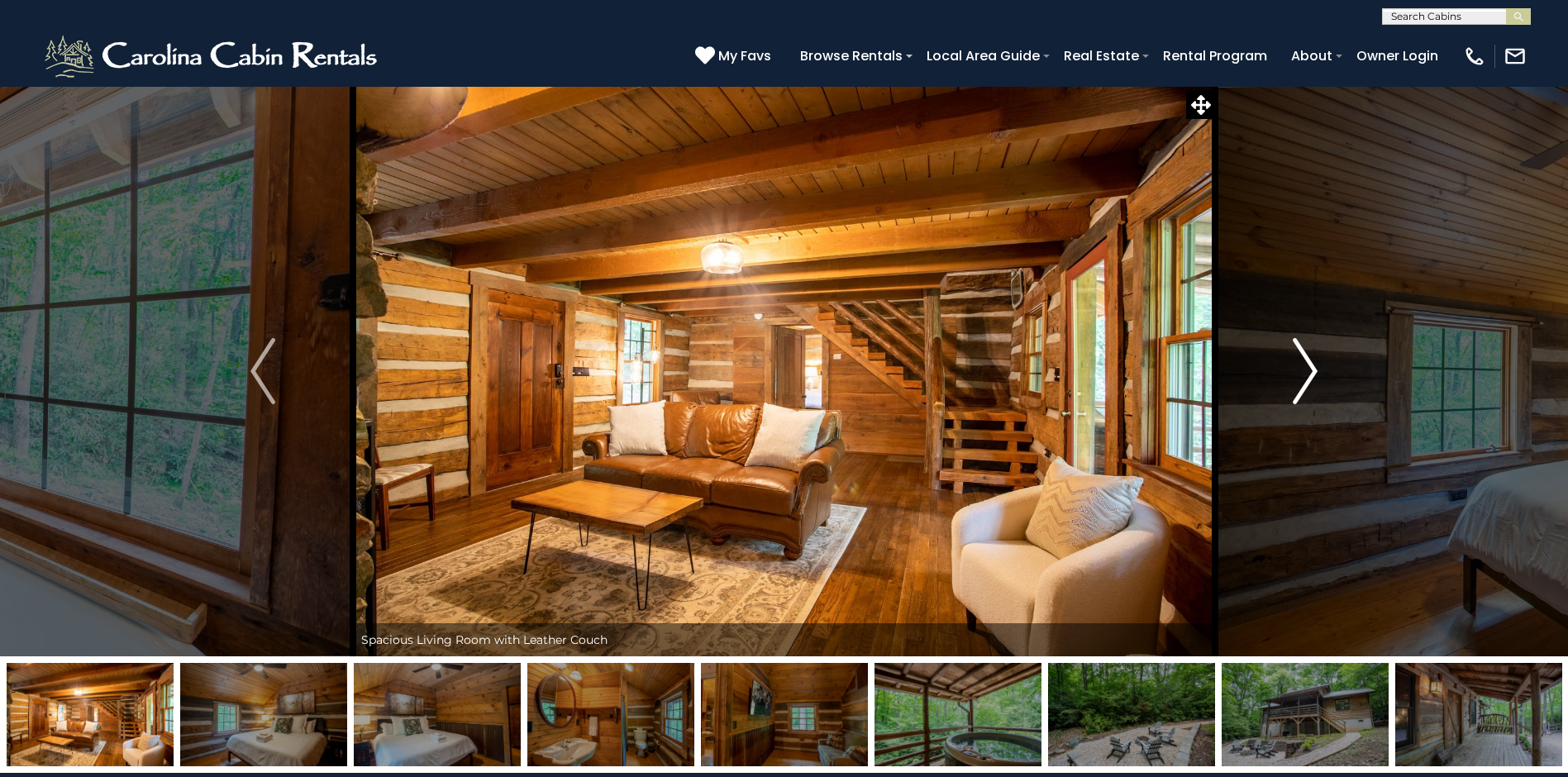
click at [1309, 369] on img "Next" at bounding box center [1305, 371] width 25 height 66
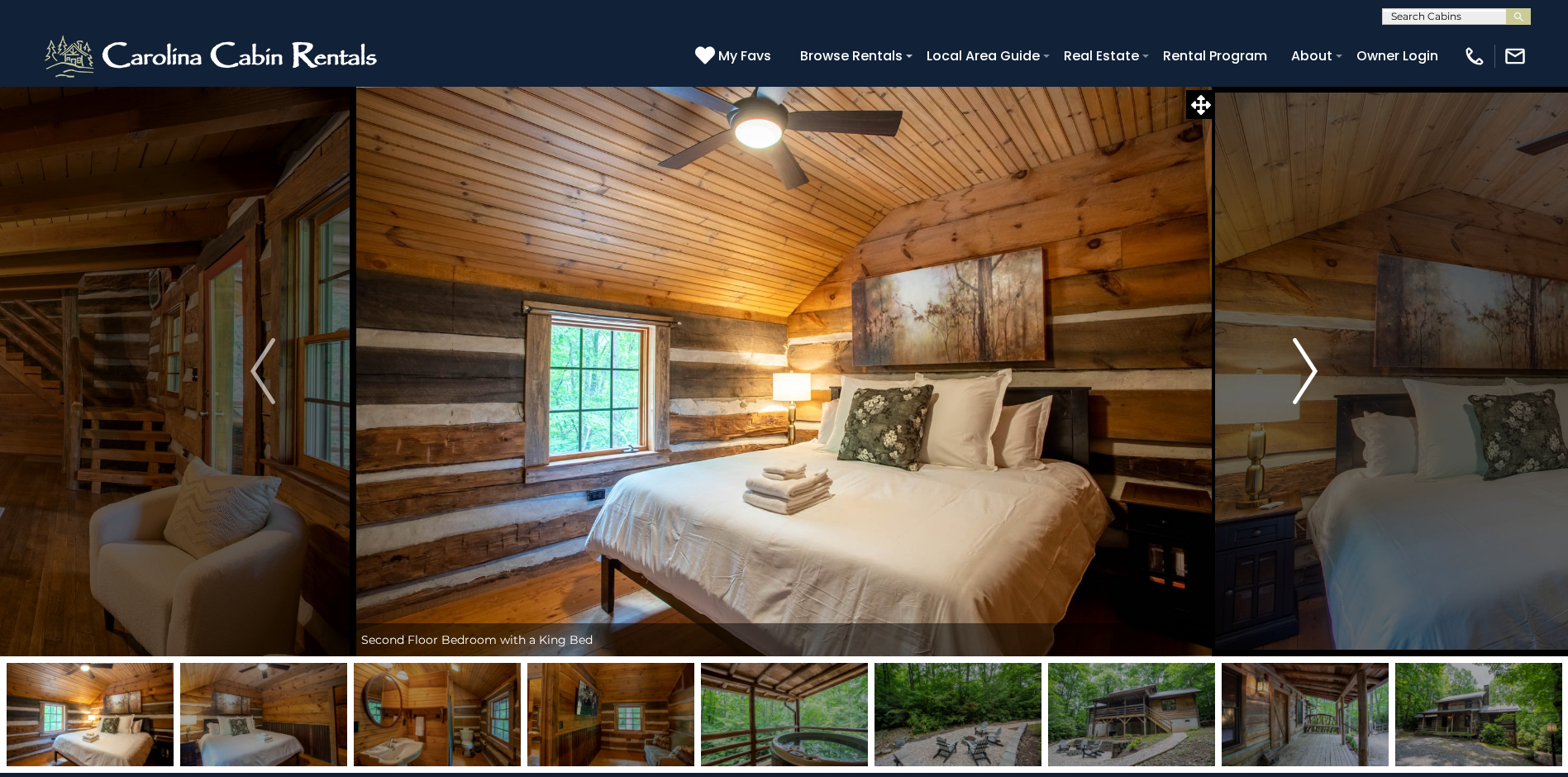
click at [1309, 369] on img "Next" at bounding box center [1305, 371] width 25 height 66
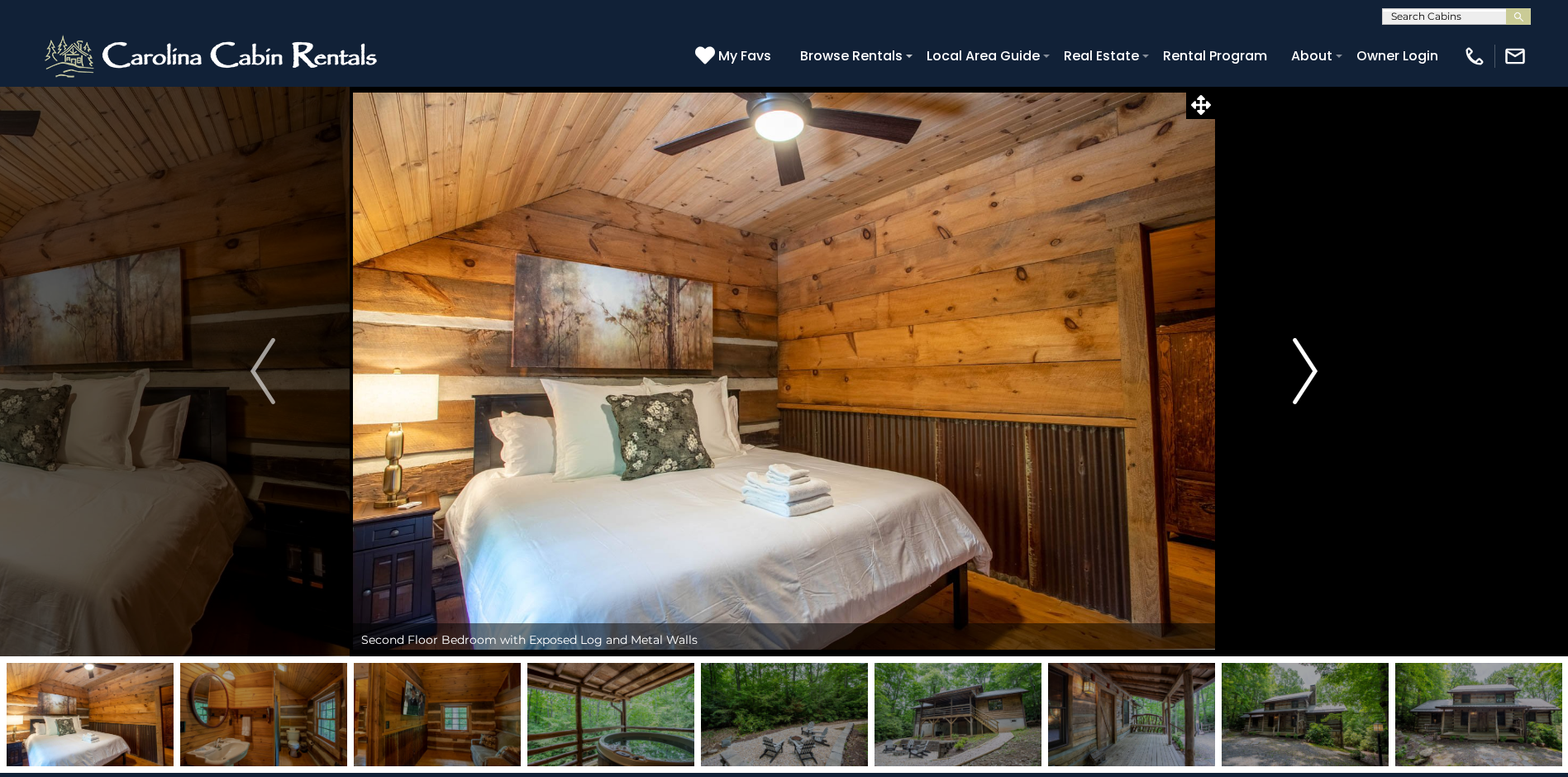
click at [1309, 369] on img "Next" at bounding box center [1305, 371] width 25 height 66
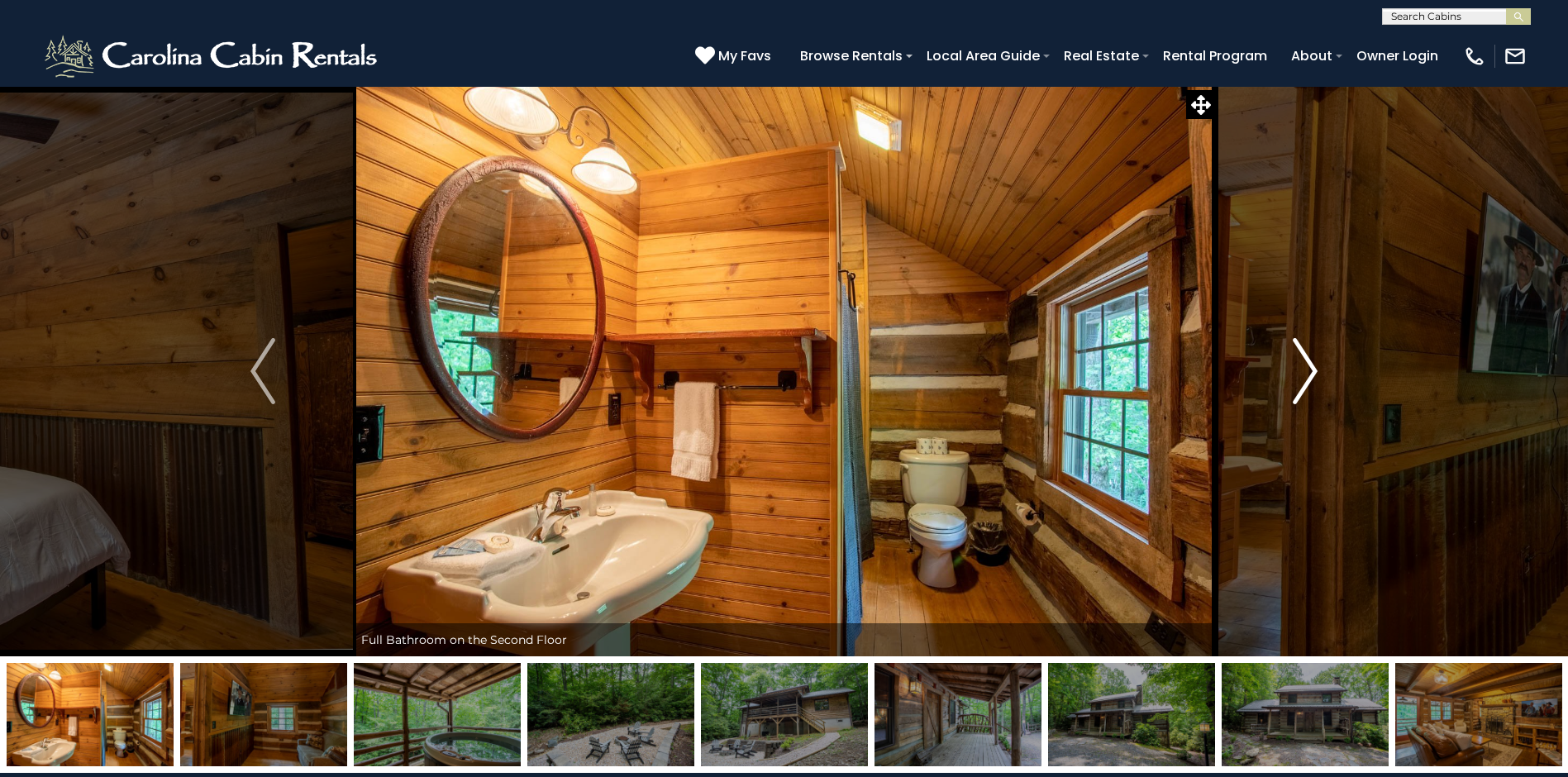
click at [1309, 369] on img "Next" at bounding box center [1305, 371] width 25 height 66
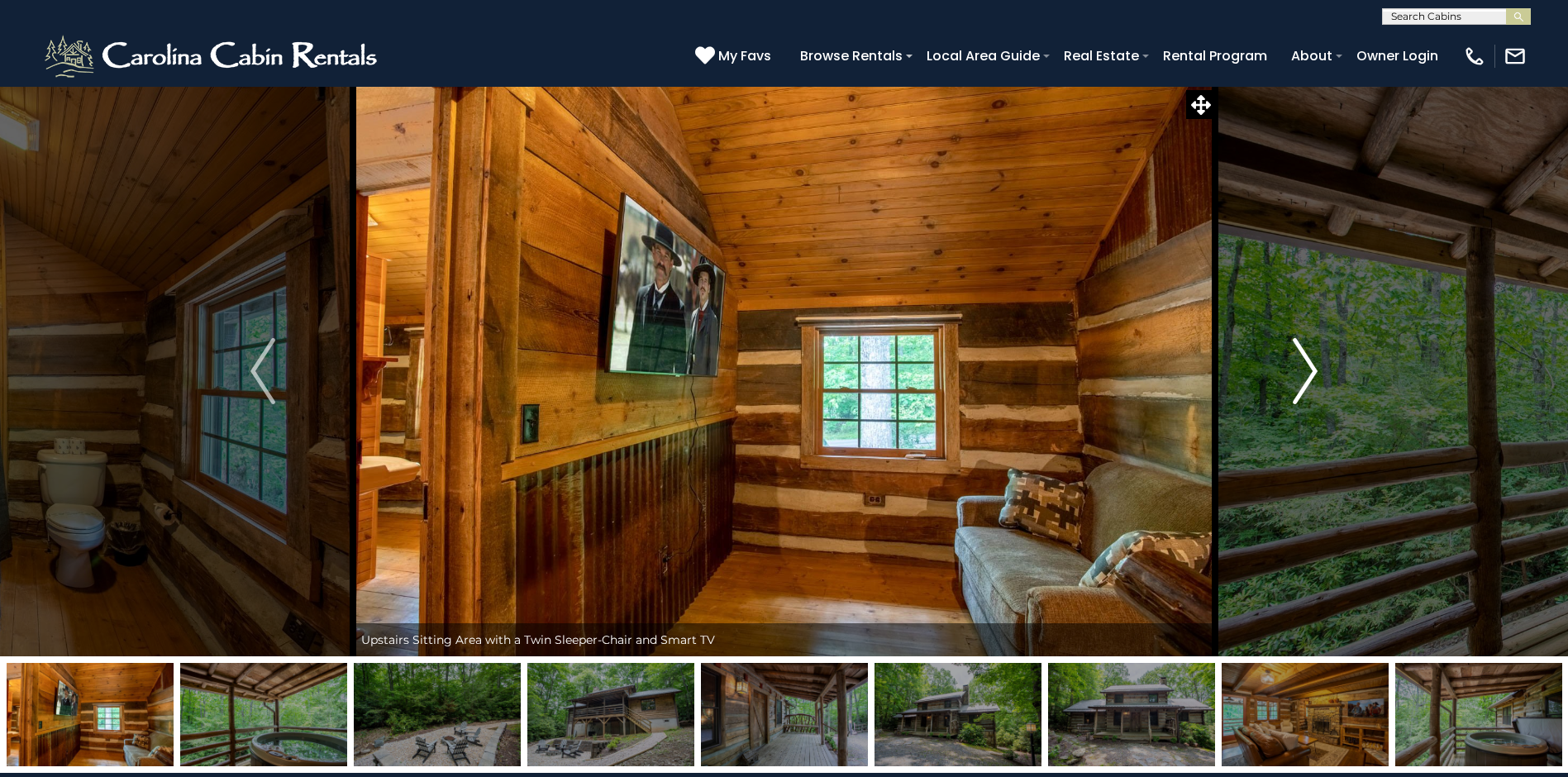
click at [1309, 369] on img "Next" at bounding box center [1305, 371] width 25 height 66
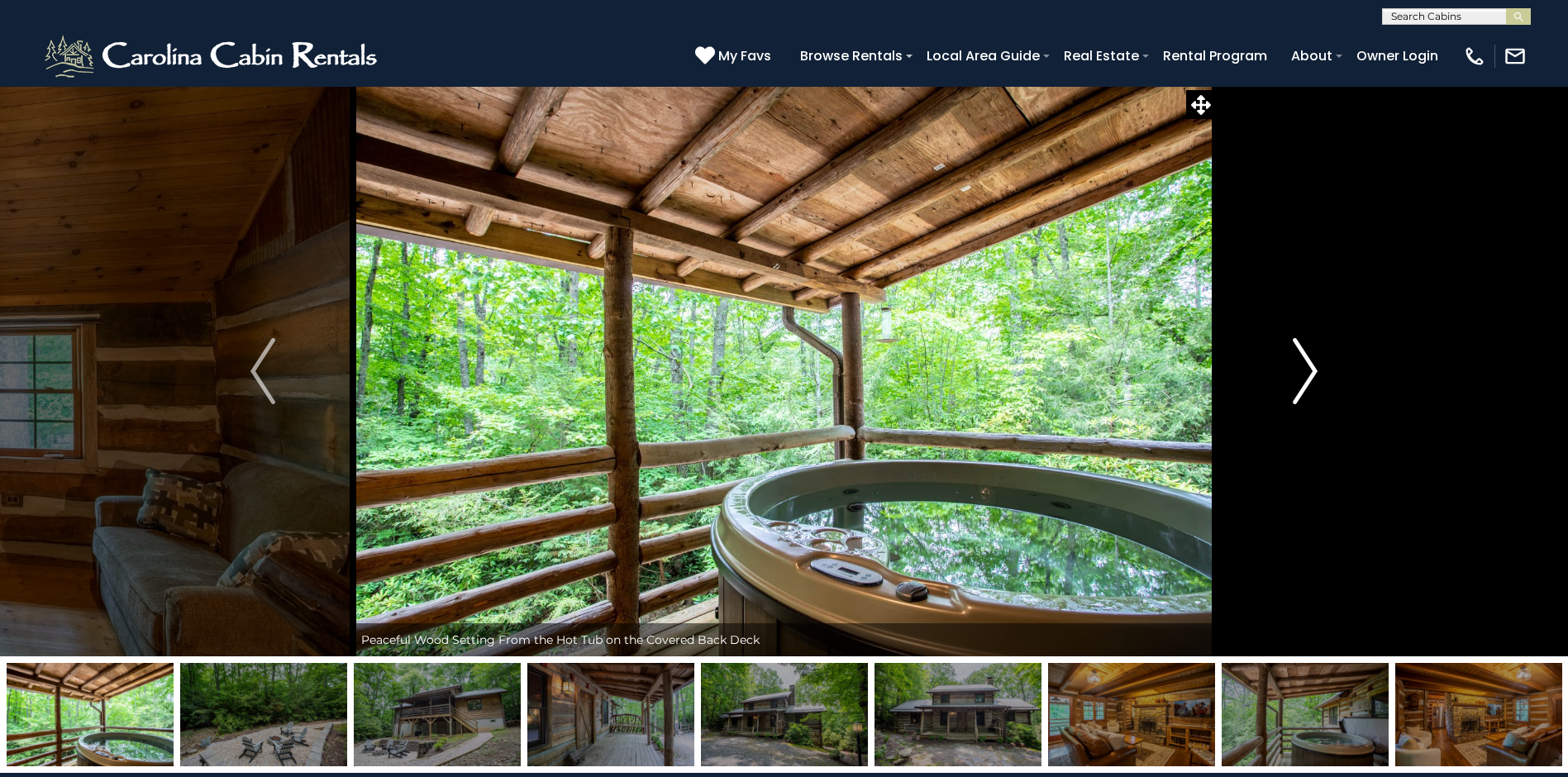
click at [1309, 369] on img "Next" at bounding box center [1305, 371] width 25 height 66
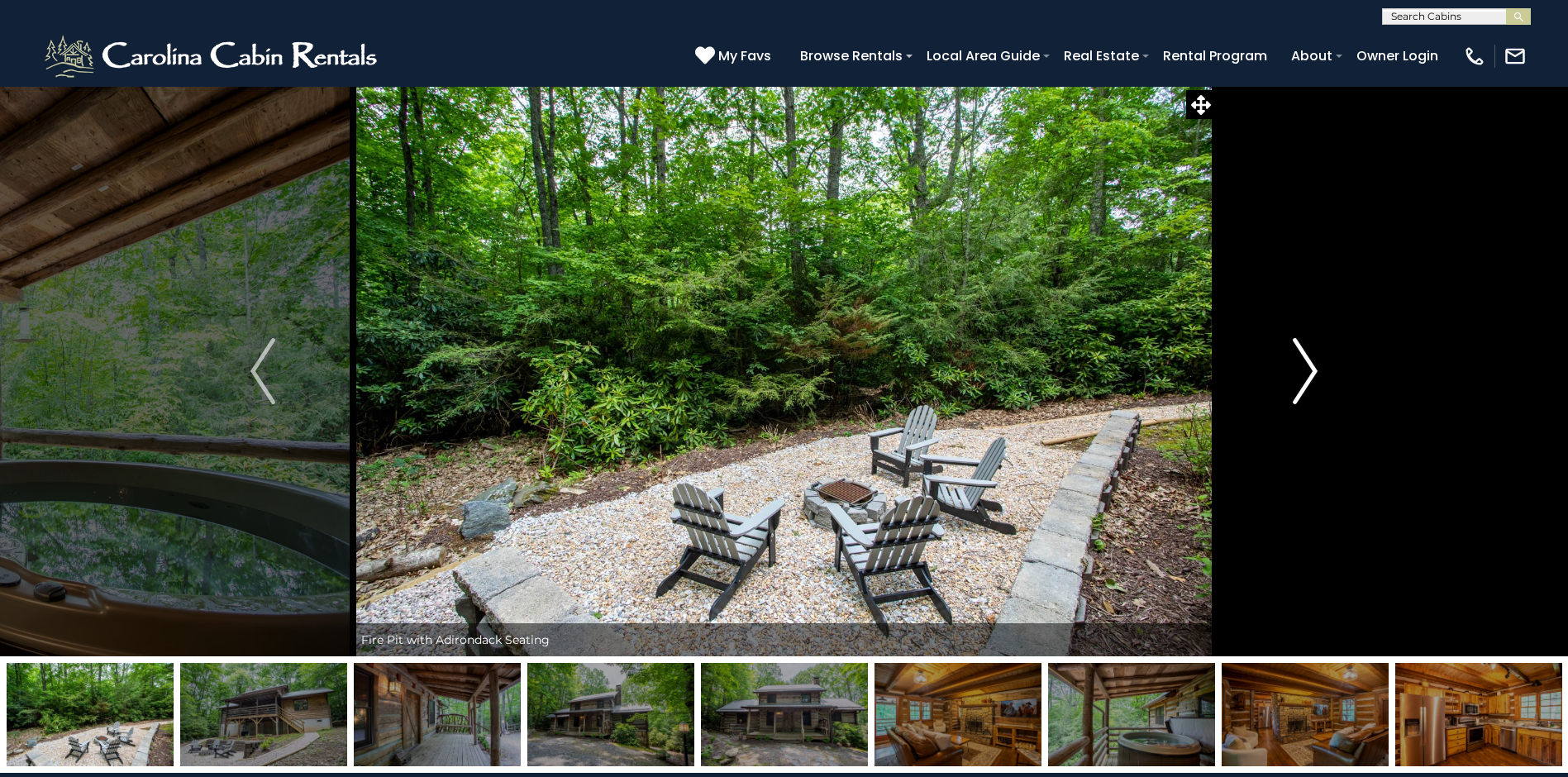
click at [1309, 369] on img "Next" at bounding box center [1305, 371] width 25 height 66
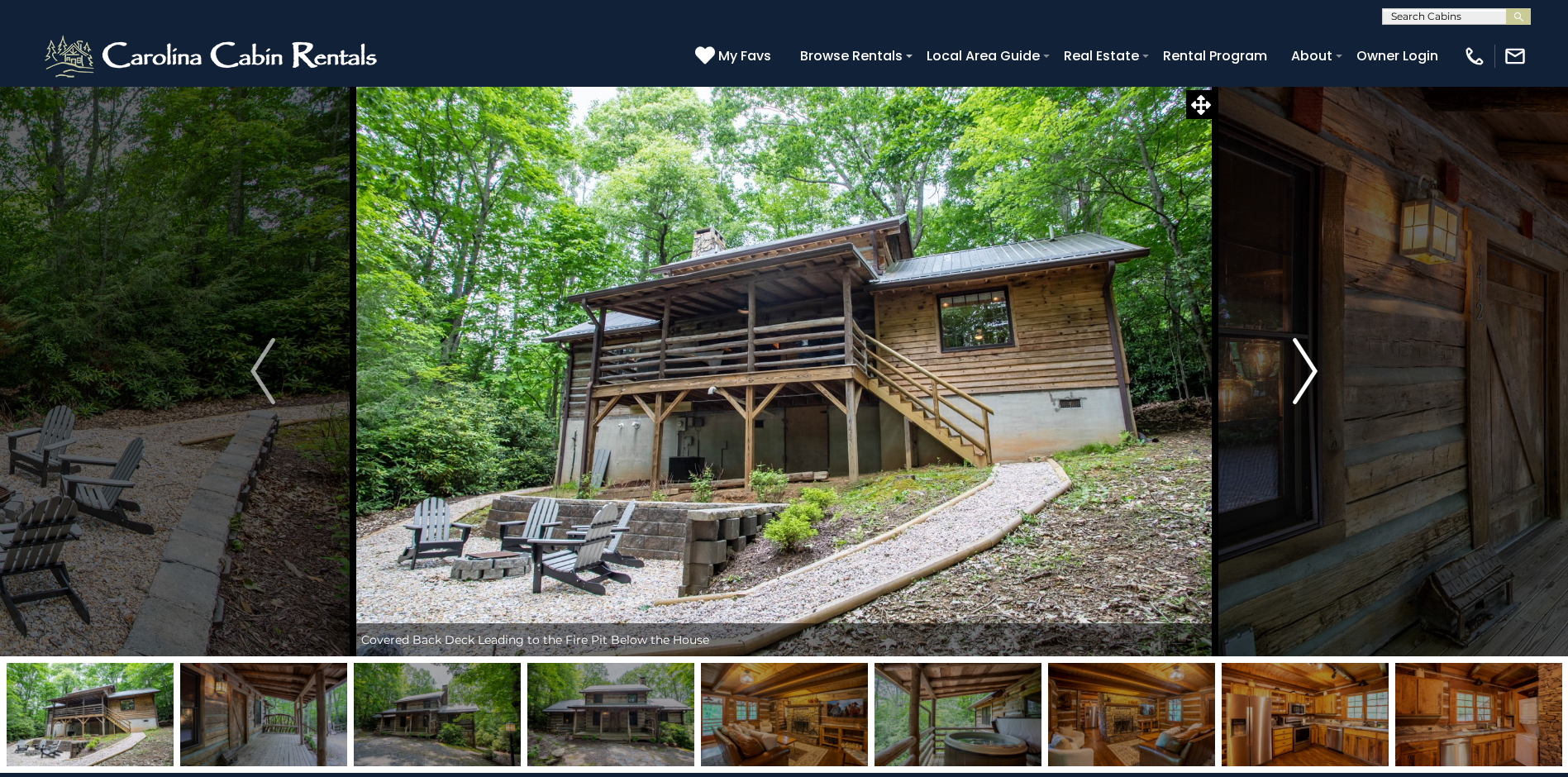
click at [1309, 369] on img "Next" at bounding box center [1305, 371] width 25 height 66
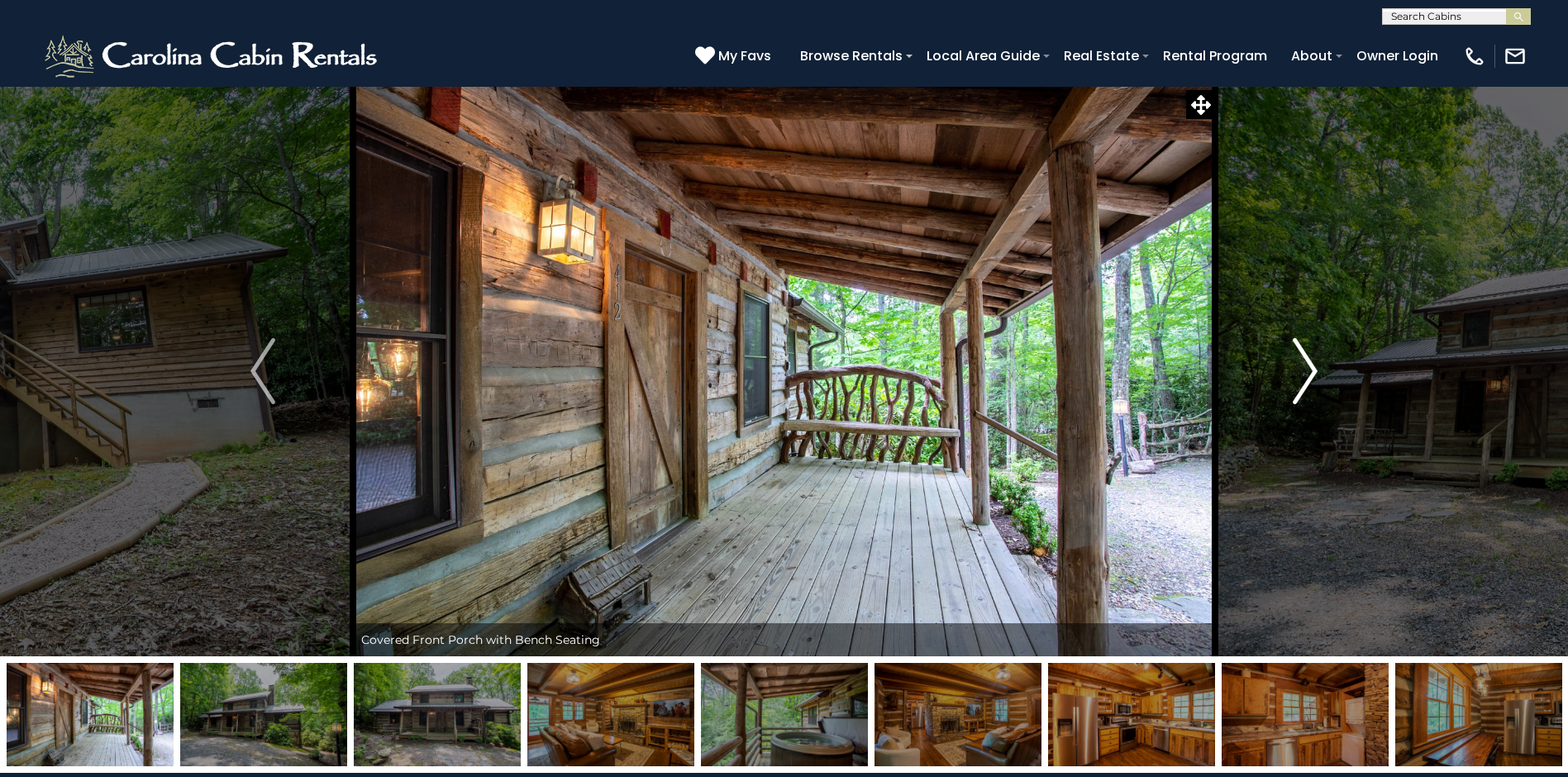
click at [1309, 369] on img "Next" at bounding box center [1305, 371] width 25 height 66
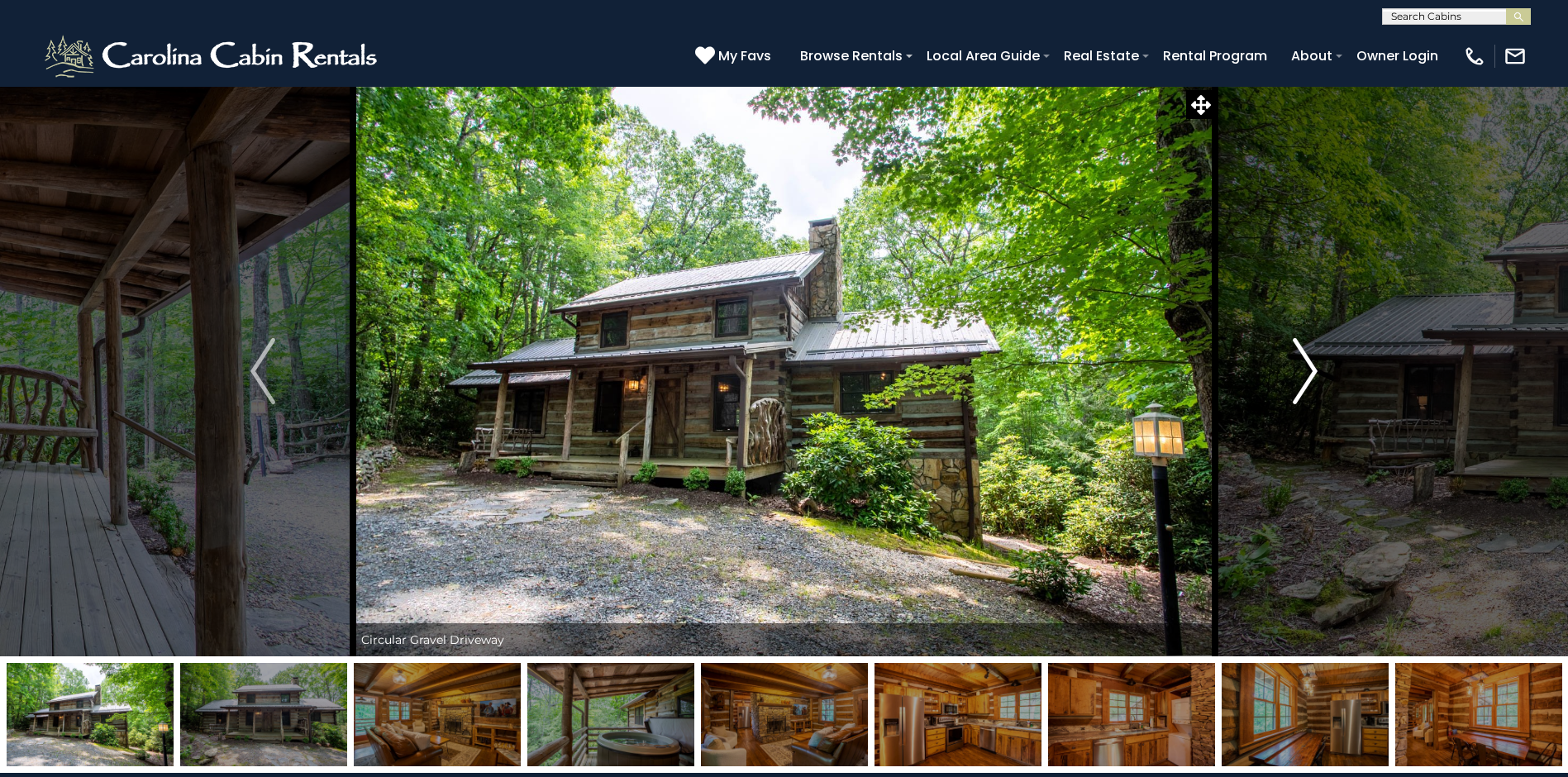
click at [1309, 369] on img "Next" at bounding box center [1305, 371] width 25 height 66
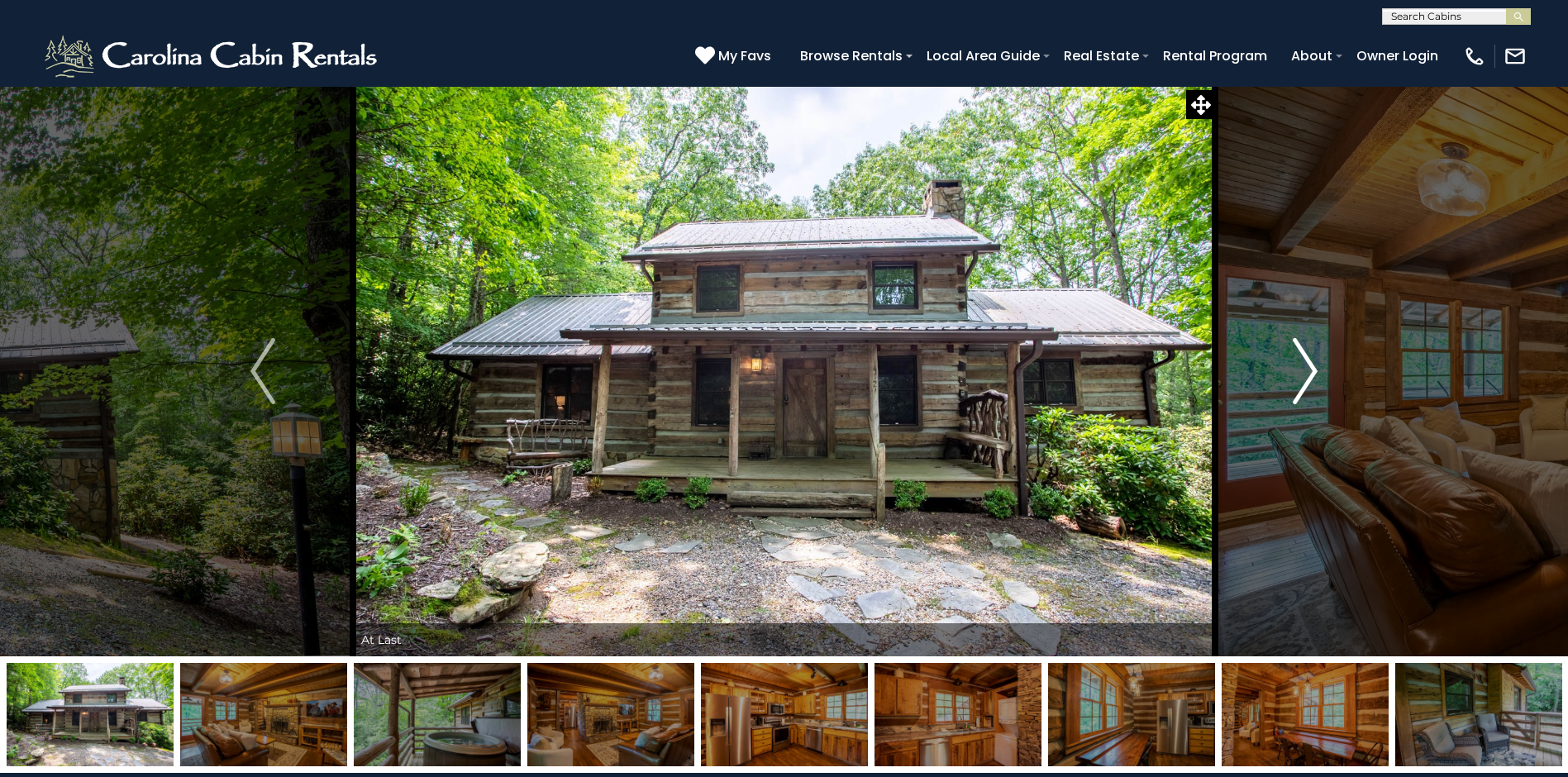
click at [1309, 369] on img "Next" at bounding box center [1305, 371] width 25 height 66
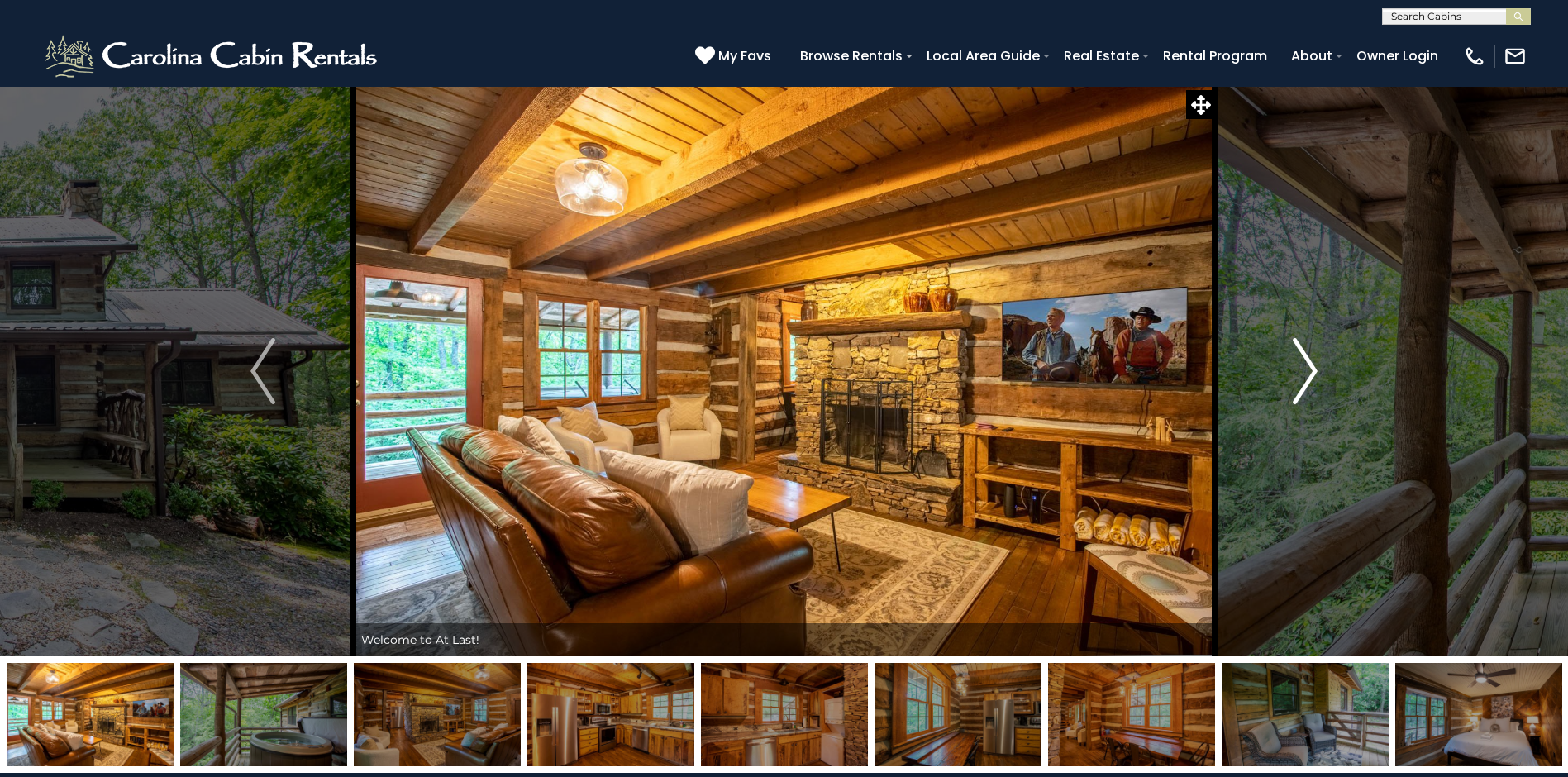
click at [1309, 369] on img "Next" at bounding box center [1305, 371] width 25 height 66
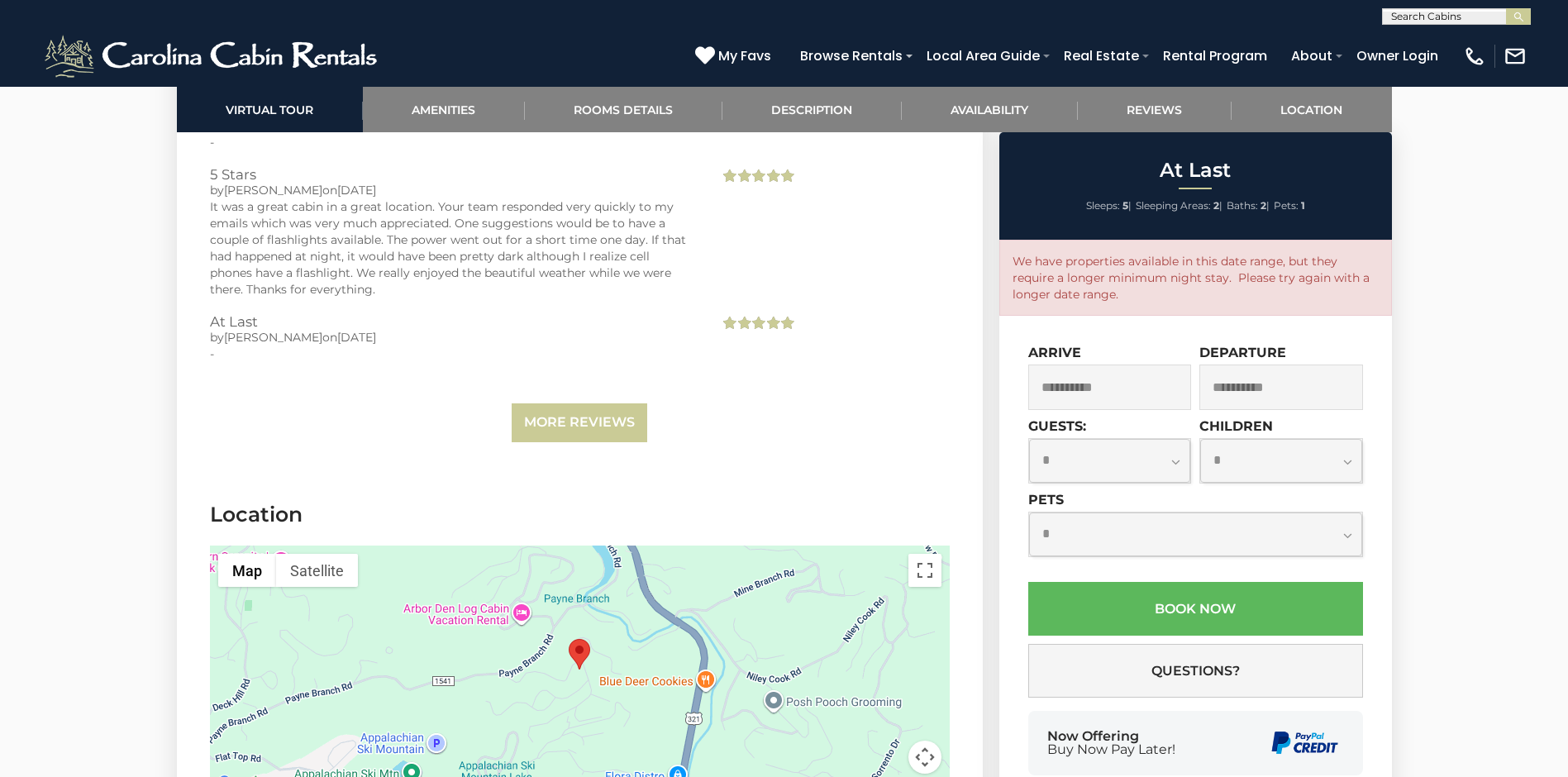
scroll to position [3887, 0]
